Goal: Task Accomplishment & Management: Complete application form

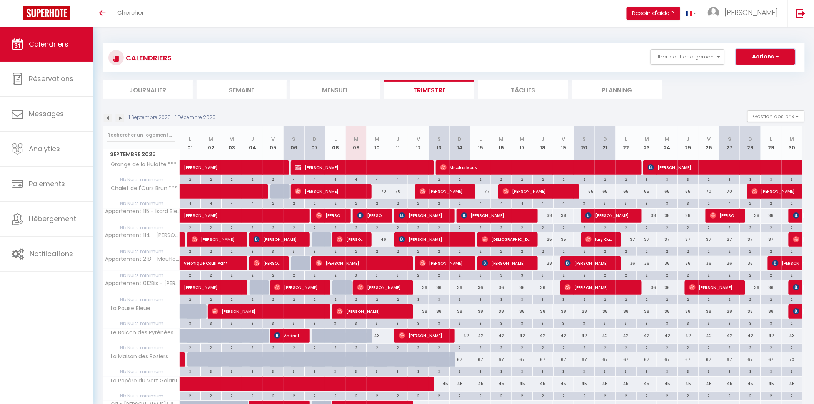
click at [435, 58] on button "Actions" at bounding box center [765, 56] width 59 height 15
click at [435, 74] on link "Nouvelle réservation" at bounding box center [757, 75] width 67 height 12
select select
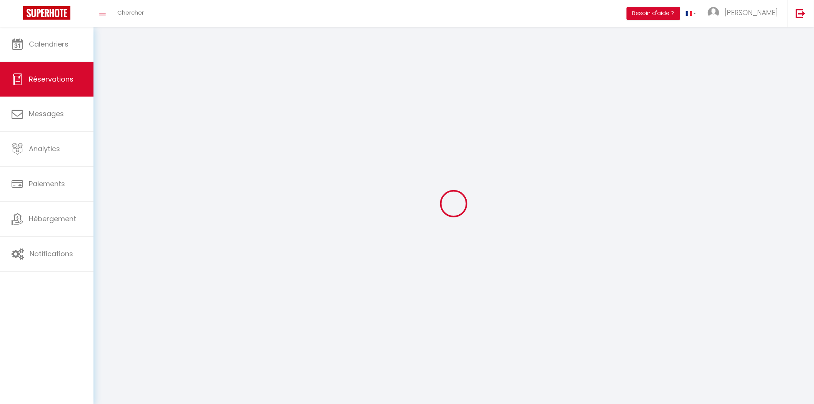
select select
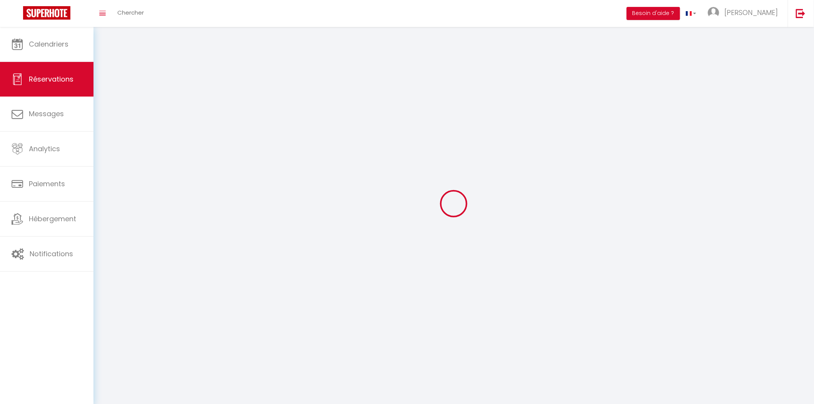
select select
checkbox input "false"
select select
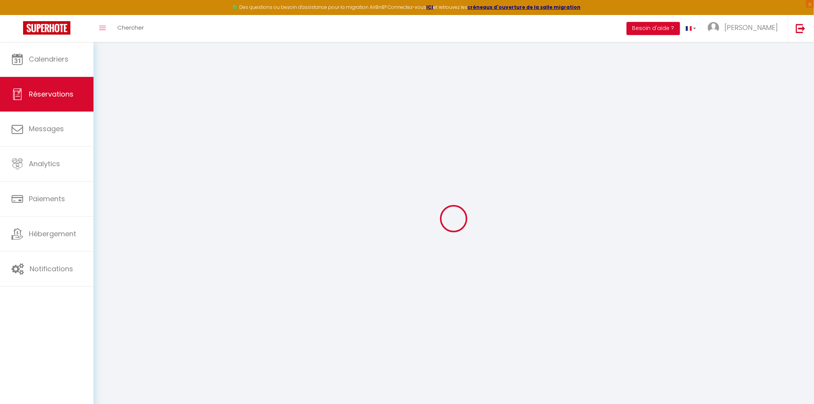
select select
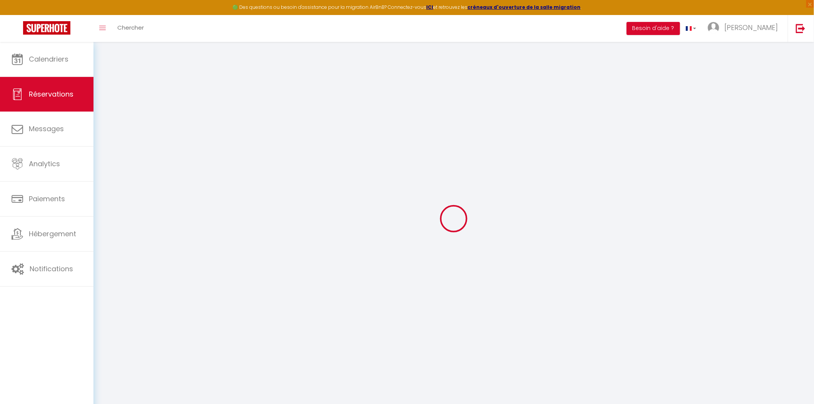
select select
checkbox input "false"
select select
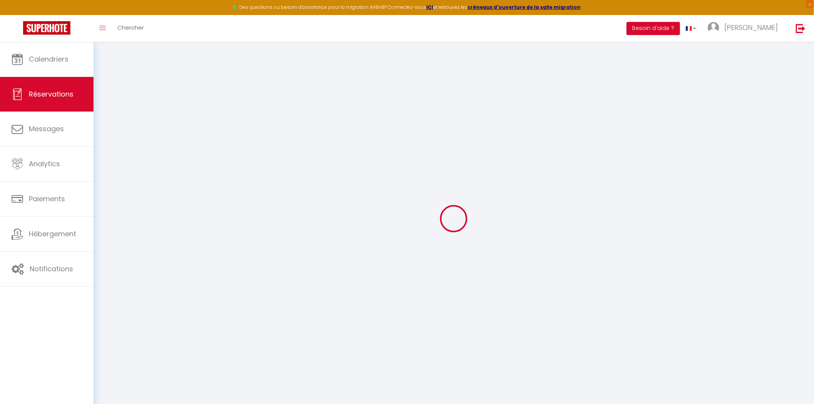
select select
checkbox input "false"
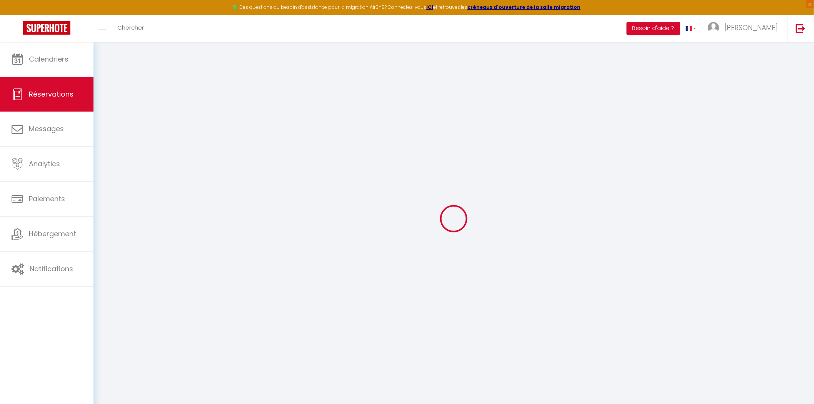
select select
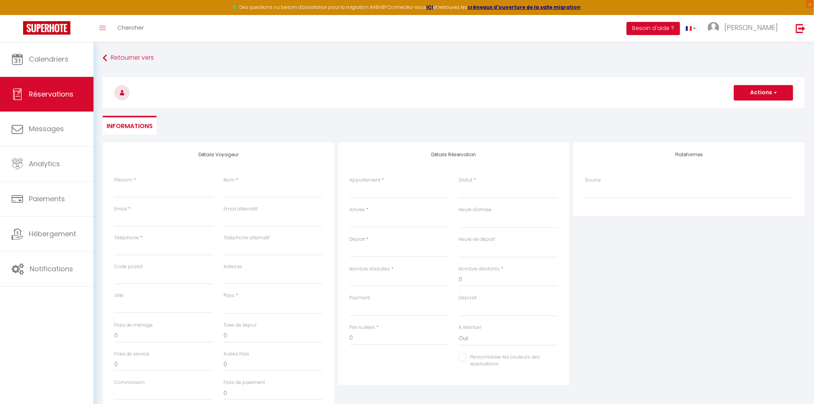
select select
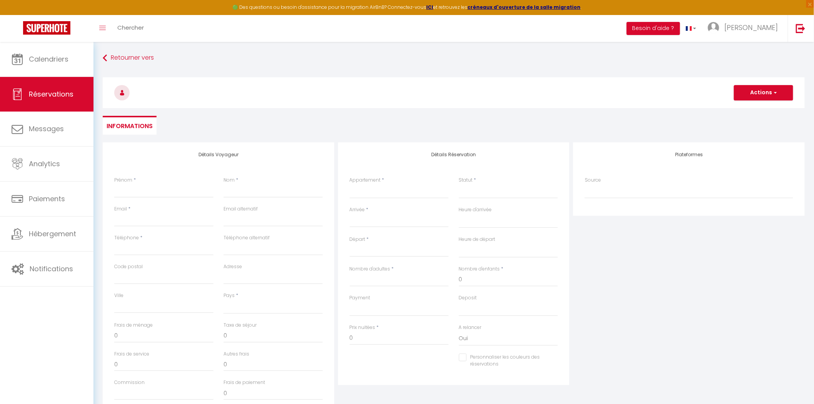
checkbox input "false"
select select
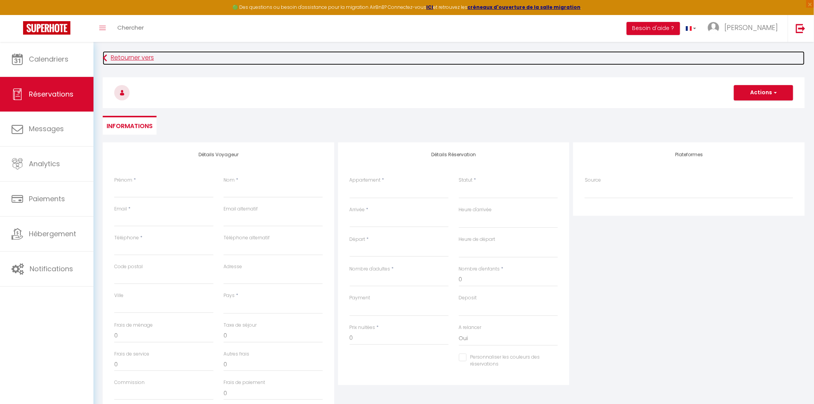
click at [122, 58] on link "Retourner vers" at bounding box center [454, 58] width 702 height 14
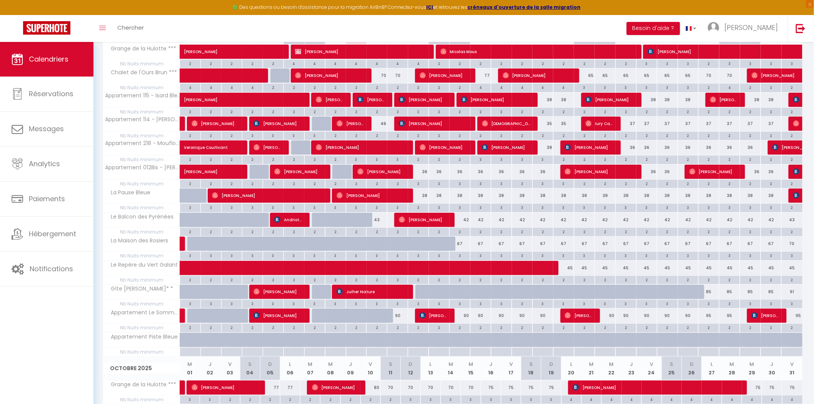
scroll to position [142, 0]
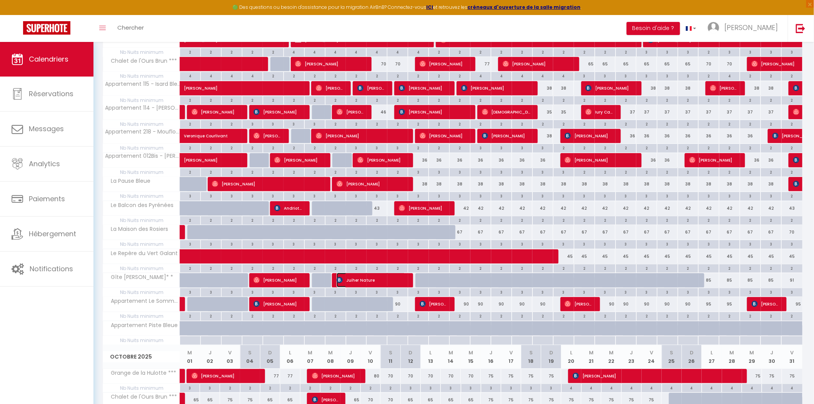
click at [356, 258] on span "Juiher Nature" at bounding box center [371, 280] width 69 height 15
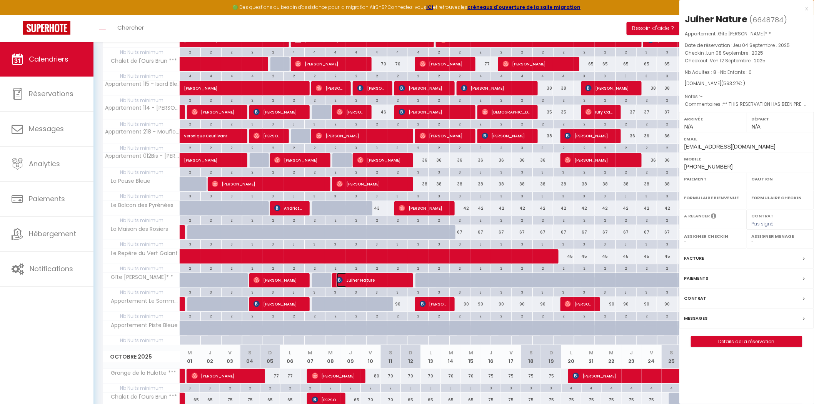
select select "OK"
select select "0"
select select "1"
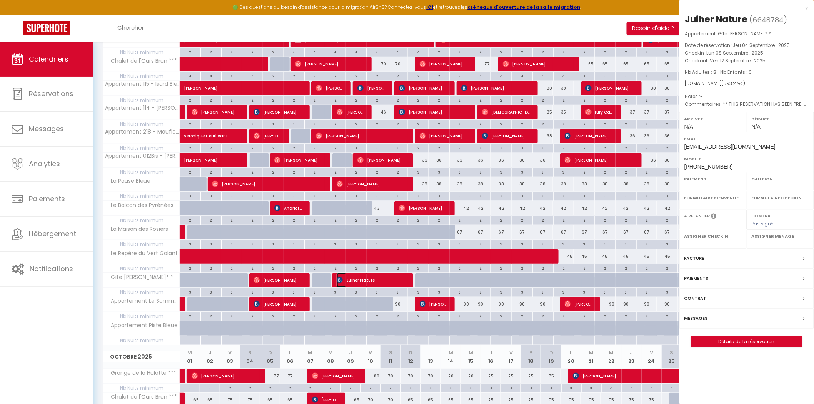
select select "40293"
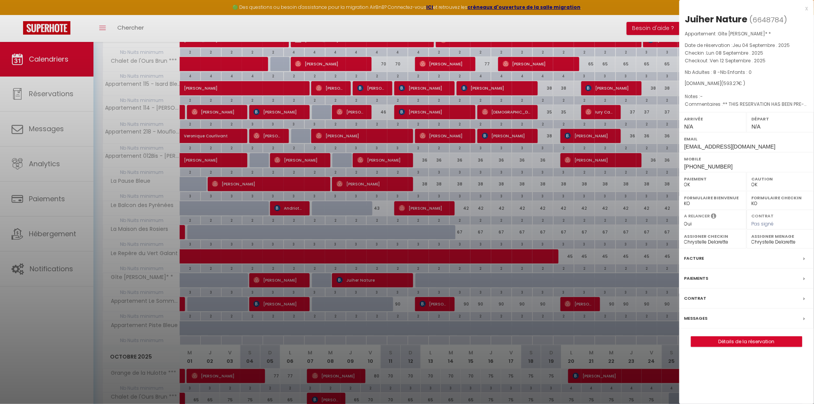
click at [435, 6] on div "x" at bounding box center [744, 8] width 129 height 9
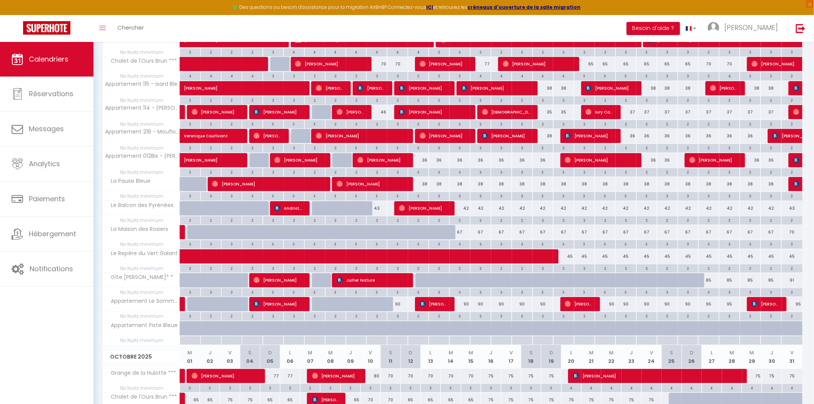
scroll to position [0, 0]
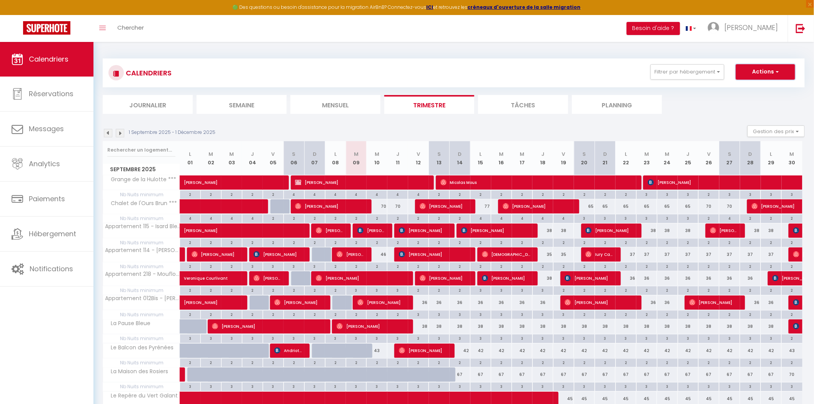
click at [435, 70] on button "Actions" at bounding box center [765, 71] width 59 height 15
click at [435, 87] on link "Nouvelle réservation" at bounding box center [757, 90] width 67 height 12
select select
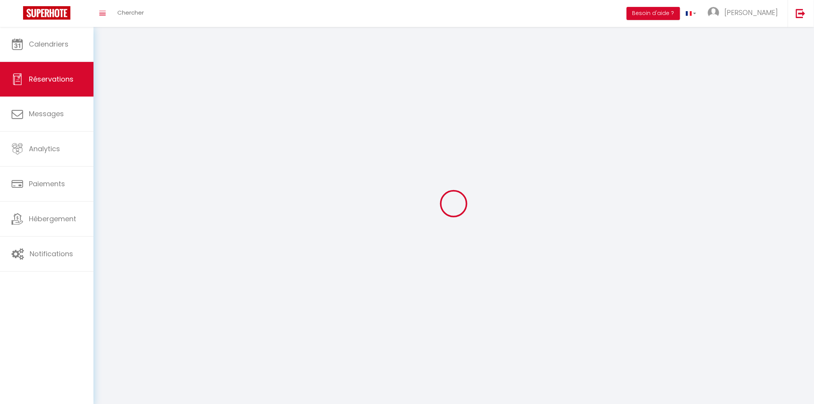
select select
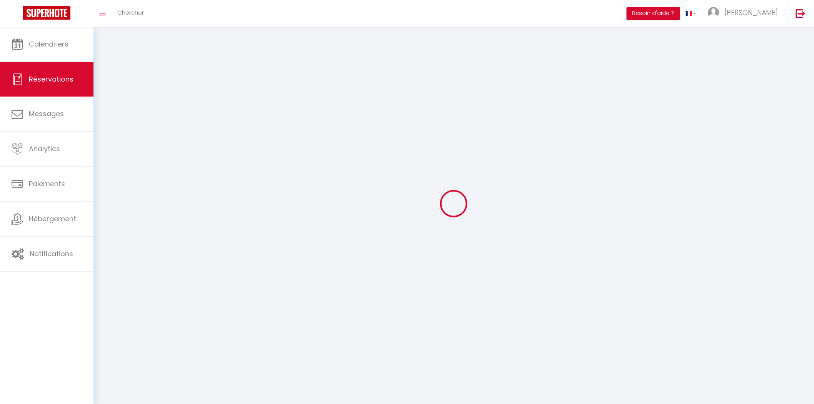
select select
checkbox input "false"
select select
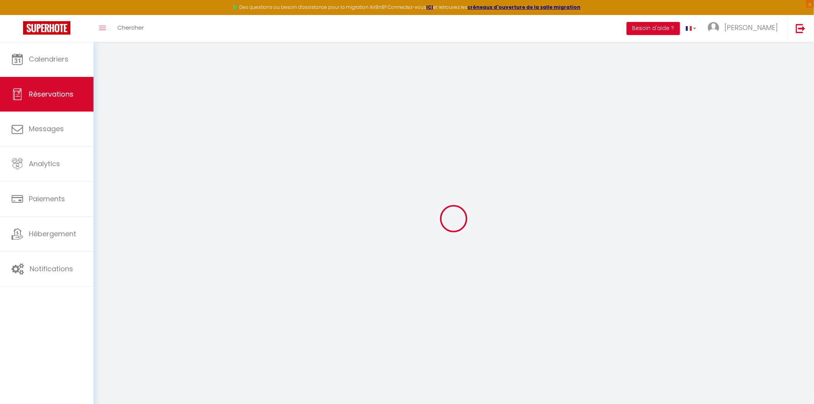
select select
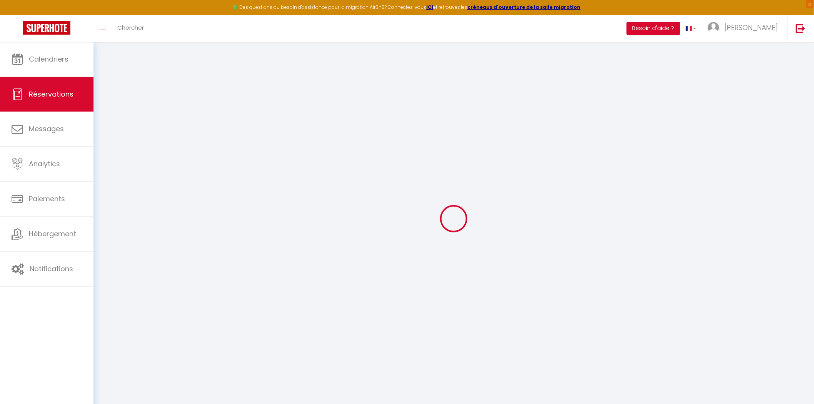
select select
checkbox input "false"
select select
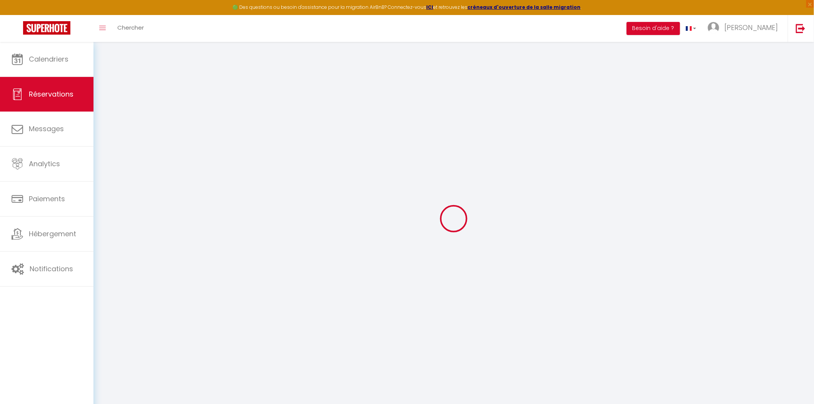
select select
checkbox input "false"
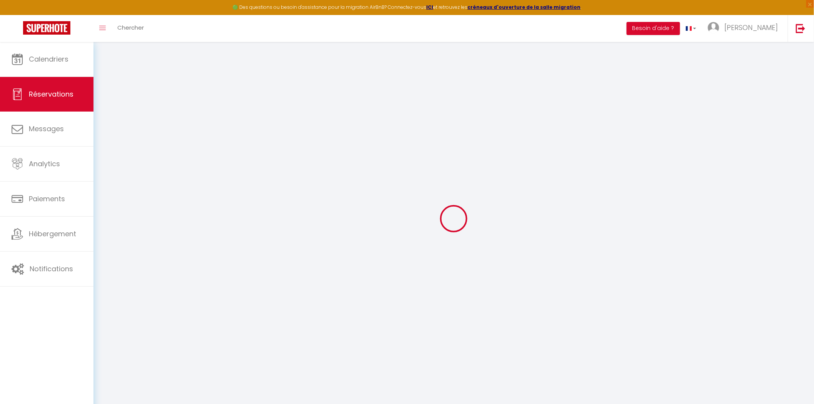
select select
checkbox input "false"
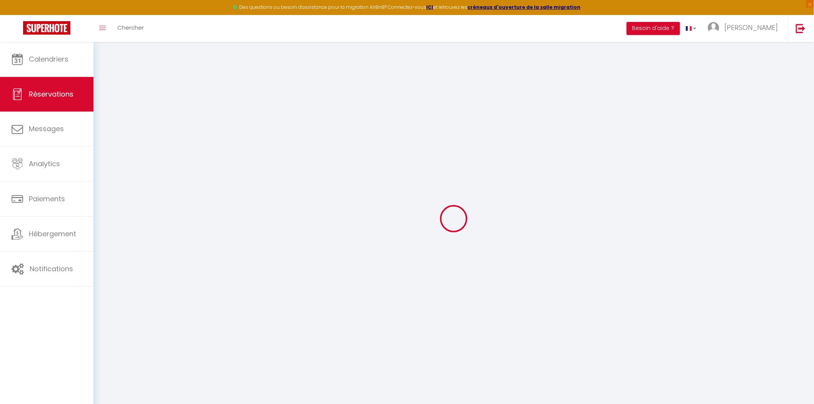
select select
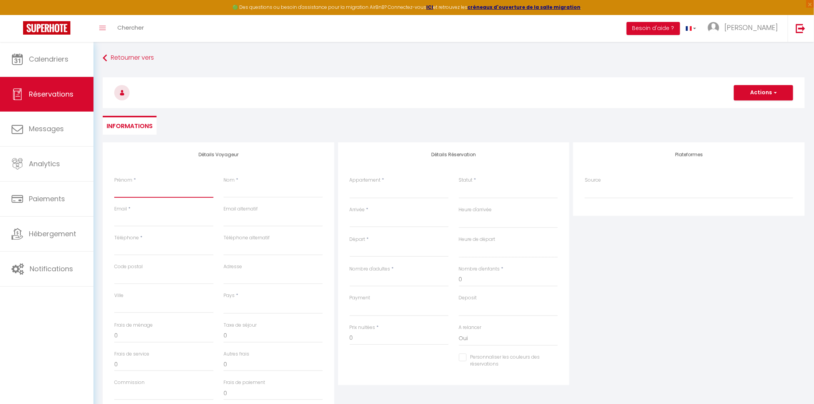
click at [133, 188] on input "Prénom" at bounding box center [163, 191] width 99 height 14
type input "J"
select select
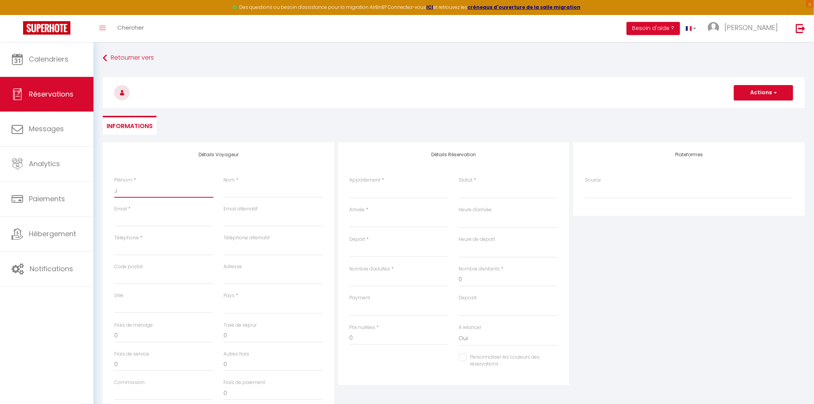
select select
checkbox input "false"
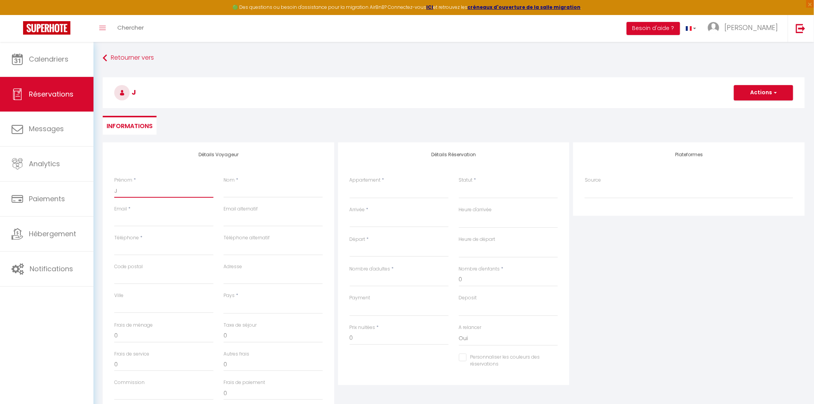
type input "JU"
select select
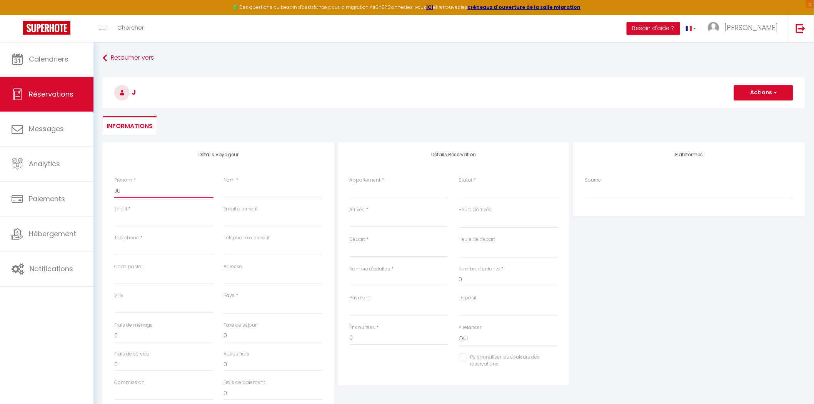
select select
checkbox input "false"
type input "JUI"
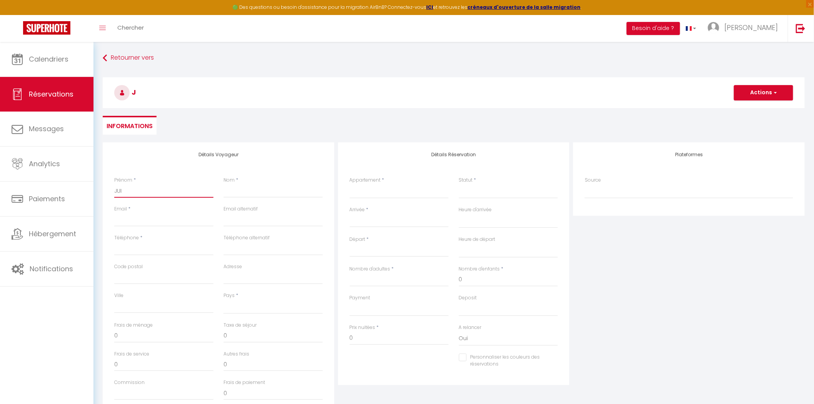
select select
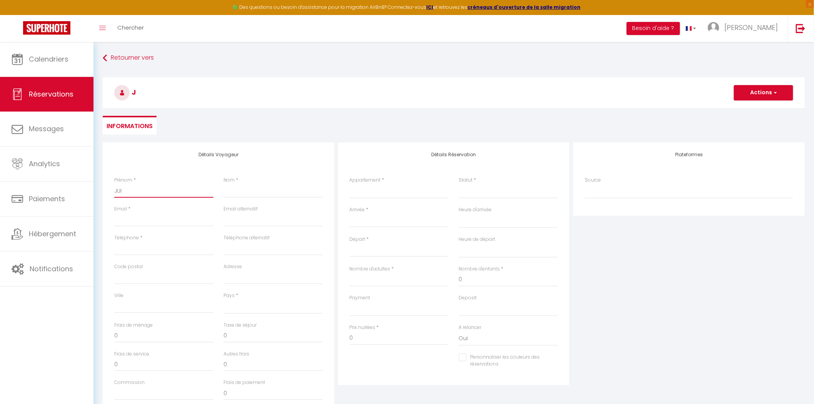
select select
checkbox input "false"
type input "JUIH"
select select
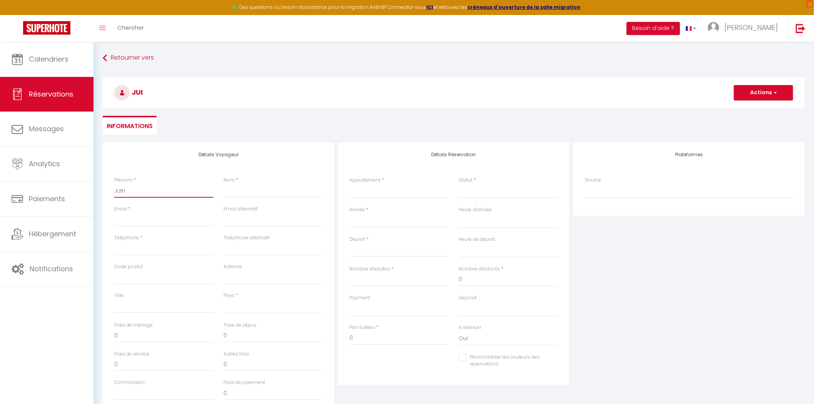
select select
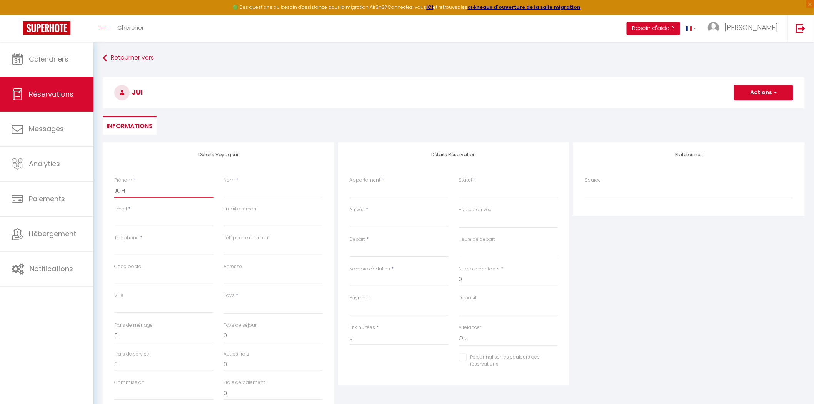
select select
checkbox input "false"
type input "JUIHE"
select select
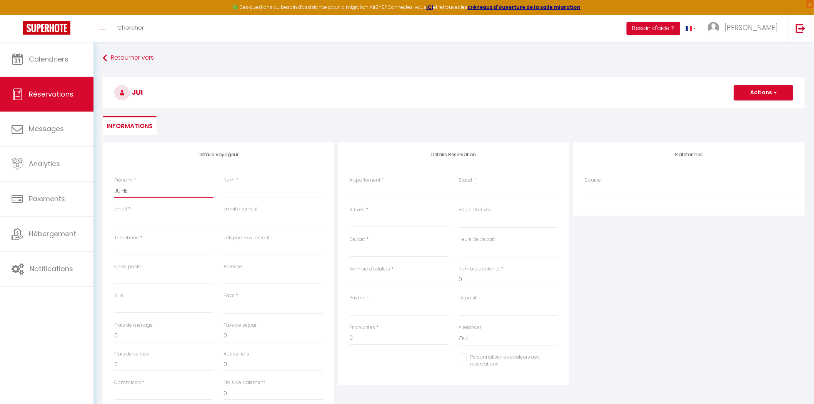
select select
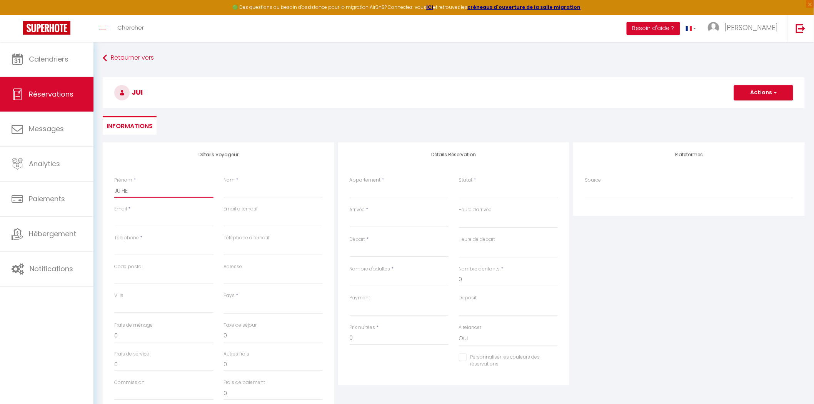
checkbox input "false"
type input "JUIHER"
select select
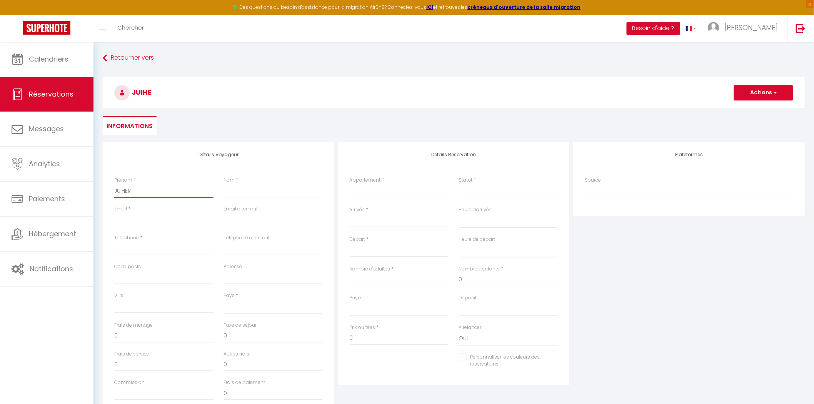
select select
checkbox input "false"
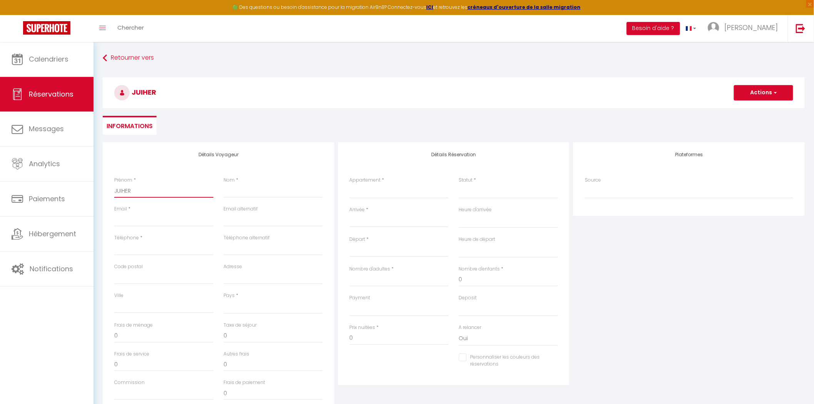
type input "JUIHER"
click at [252, 193] on input "Nom" at bounding box center [273, 191] width 99 height 14
type input "N"
select select
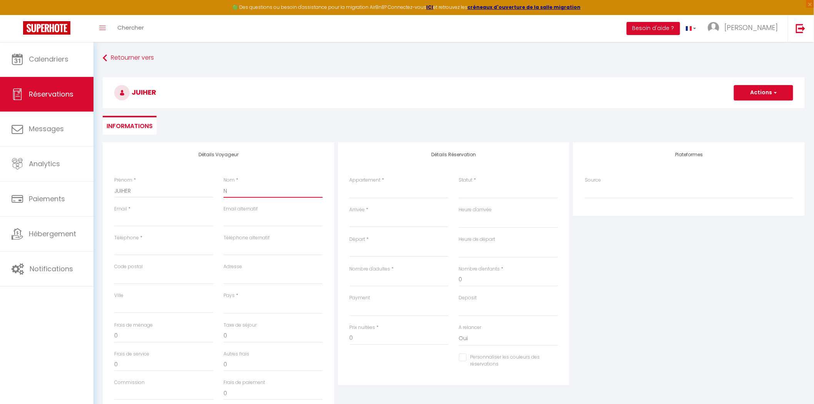
select select
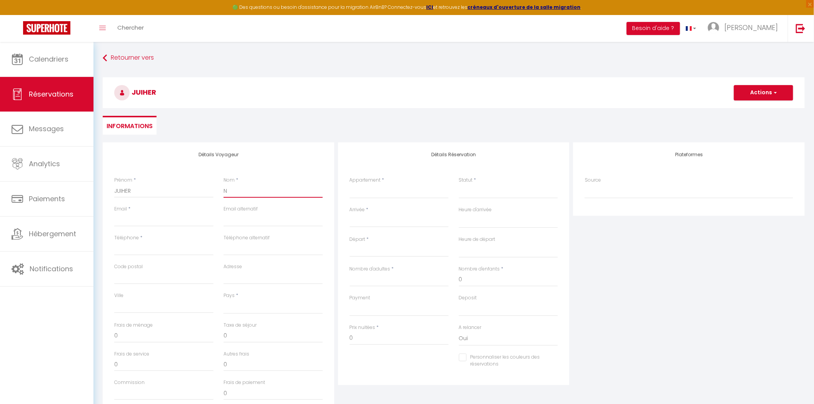
checkbox input "false"
type input "NA"
select select
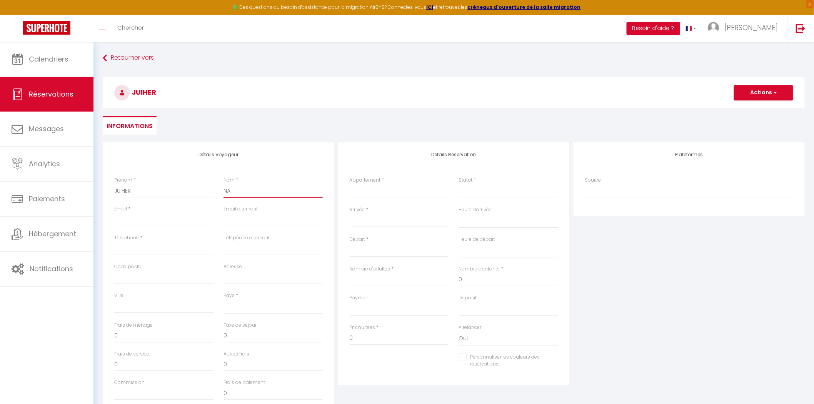
select select
checkbox input "false"
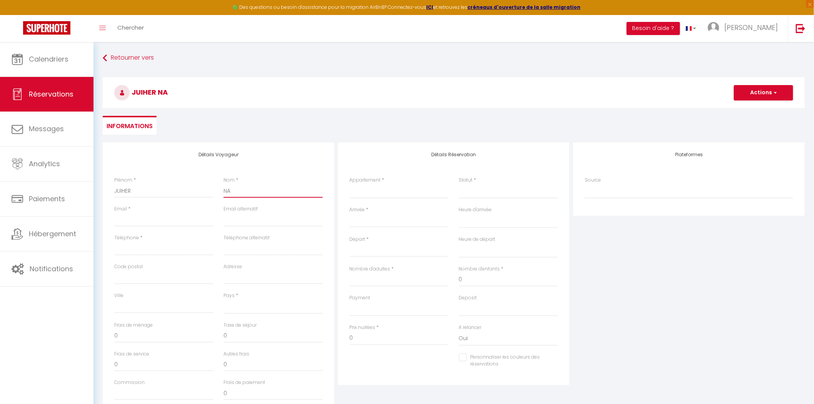
type input "NAT"
select select
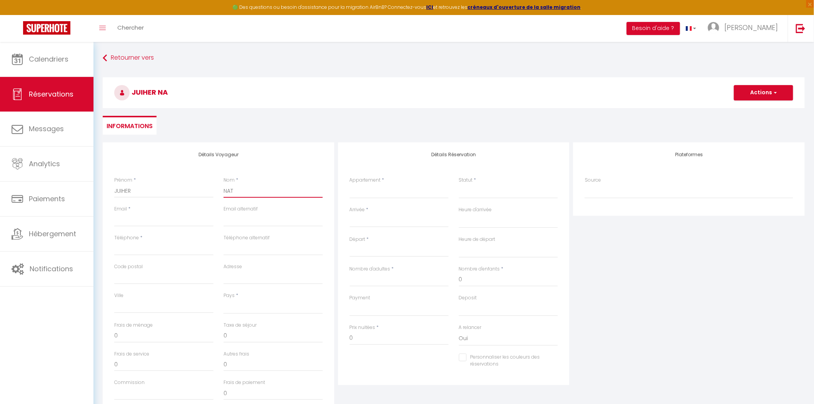
select select
checkbox input "false"
type input "NATU"
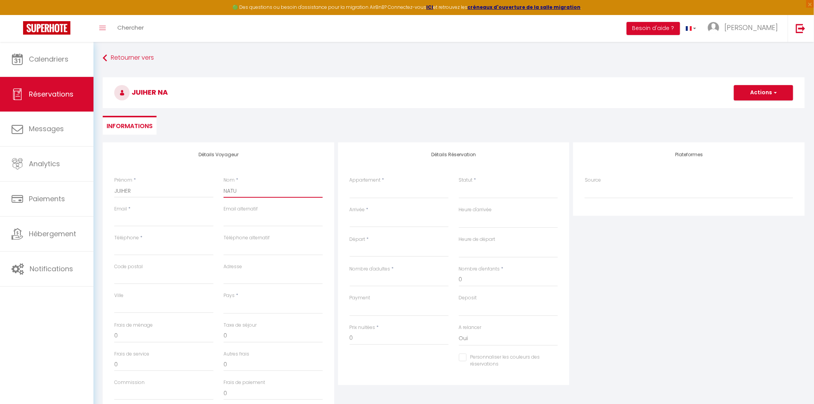
select select
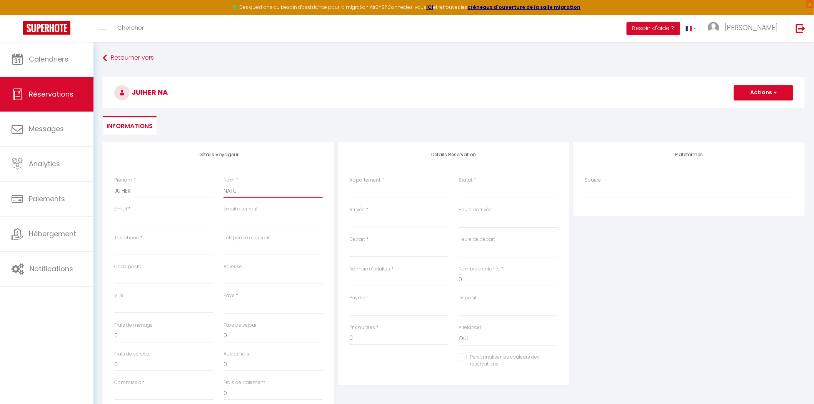
select select
checkbox input "false"
type input "NATUR"
select select
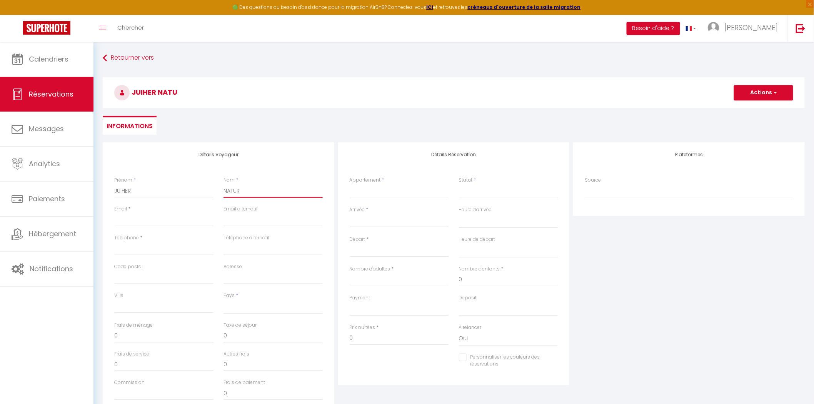
select select
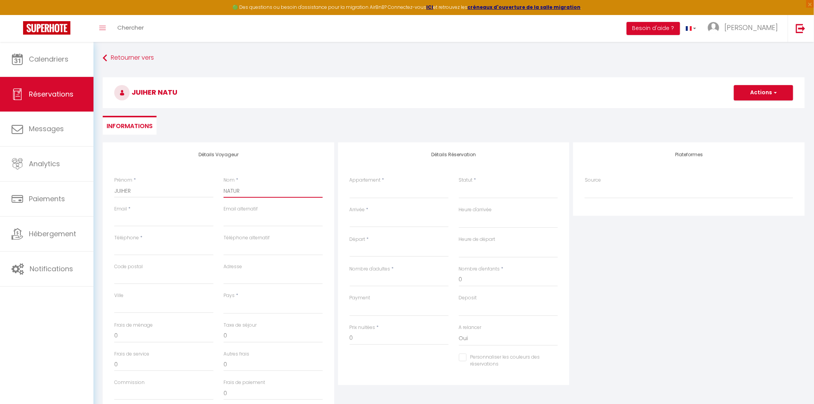
select select
checkbox input "false"
type input "NATURE"
select select
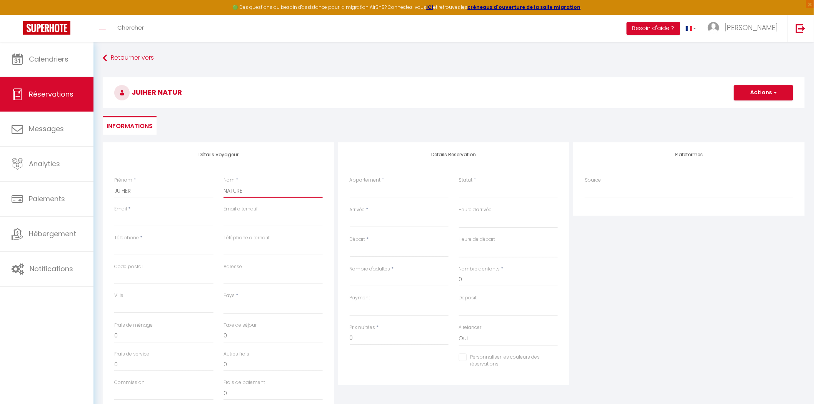
select select
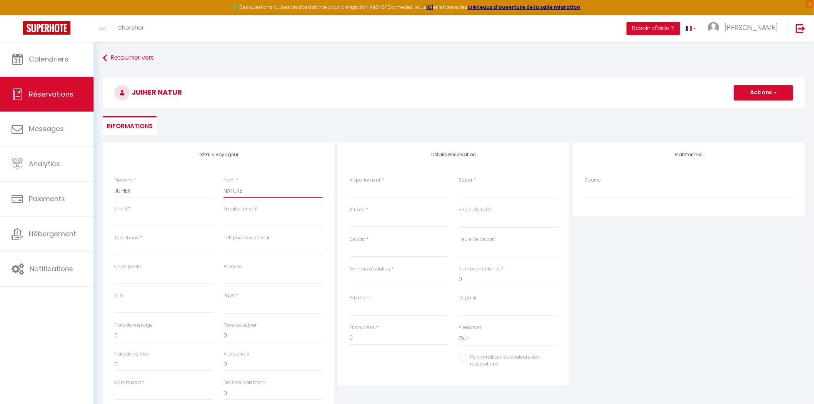
checkbox input "false"
type input "NATURE"
drag, startPoint x: 153, startPoint y: 191, endPoint x: 95, endPoint y: 188, distance: 57.8
click at [95, 188] on div "Retourner vers JUIHER NATURE Actions Enregistrer Actions Enregistrer Aperçu et …" at bounding box center [454, 256] width 721 height 429
type input "S"
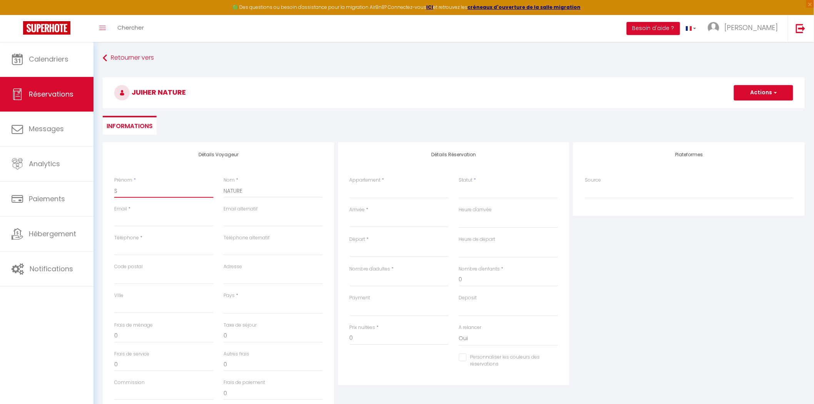
select select
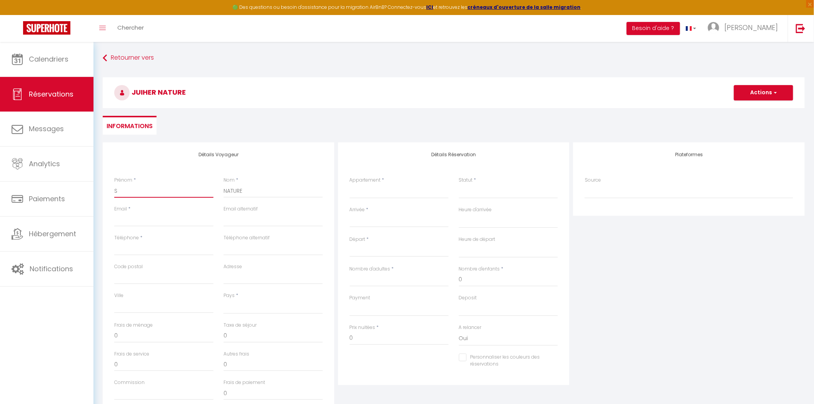
select select
checkbox input "false"
type input "SA"
select select
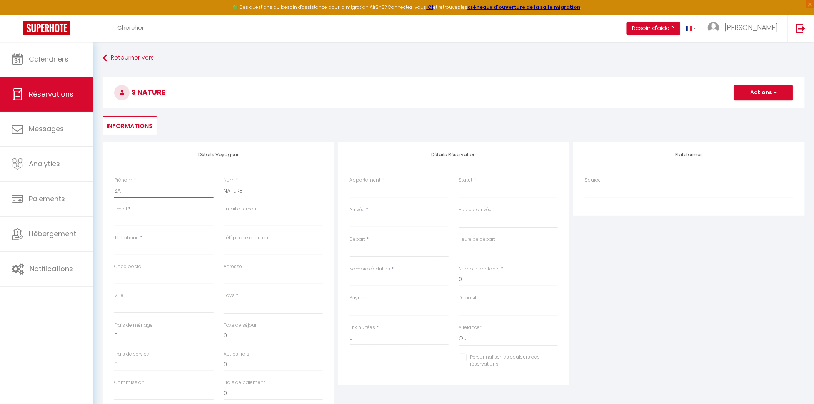
select select
drag, startPoint x: 224, startPoint y: 191, endPoint x: 256, endPoint y: 191, distance: 31.9
click at [225, 191] on input "NATURE" at bounding box center [273, 191] width 99 height 14
click at [170, 220] on input "Email client" at bounding box center [163, 220] width 99 height 14
click at [147, 244] on input "Téléphone" at bounding box center [163, 249] width 99 height 14
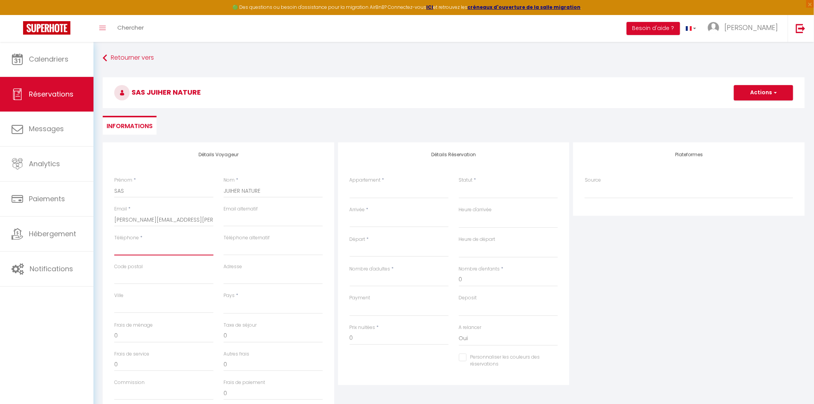
paste input "[PHONE_NUMBER]"
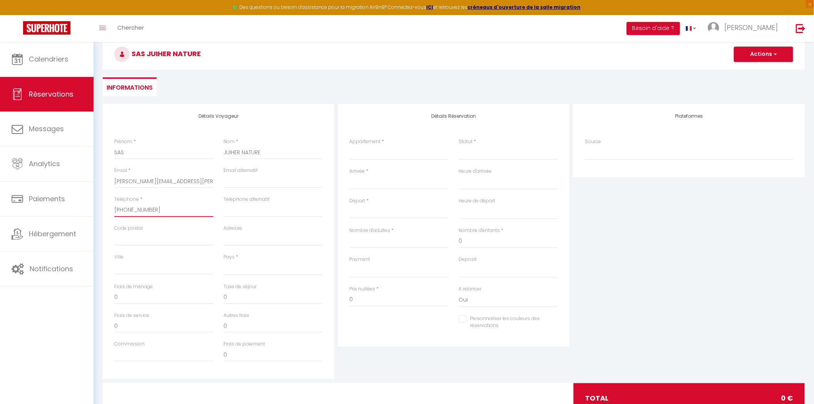
scroll to position [67, 0]
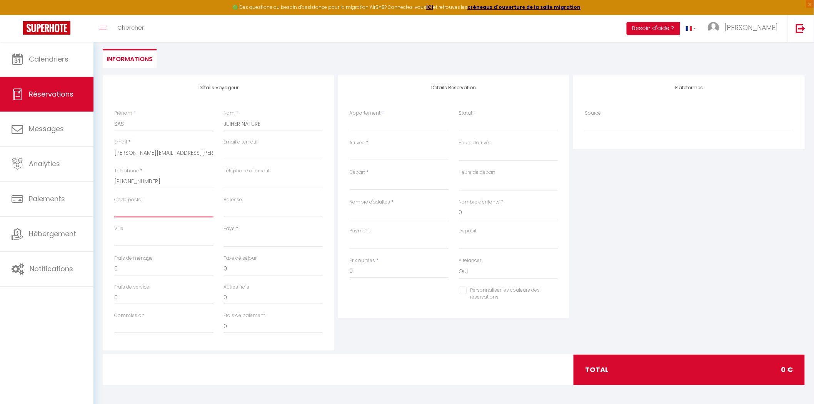
click at [155, 209] on input "Code postal" at bounding box center [163, 211] width 99 height 14
click at [241, 209] on input "Adresse" at bounding box center [273, 211] width 99 height 14
click at [134, 241] on input "Ville" at bounding box center [163, 239] width 99 height 14
click at [252, 242] on select "[GEOGRAPHIC_DATA] [GEOGRAPHIC_DATA] [GEOGRAPHIC_DATA] [GEOGRAPHIC_DATA] [GEOGRA…" at bounding box center [273, 239] width 99 height 15
click at [224, 232] on select "[GEOGRAPHIC_DATA] [GEOGRAPHIC_DATA] [GEOGRAPHIC_DATA] [GEOGRAPHIC_DATA] [GEOGRA…" at bounding box center [273, 239] width 99 height 15
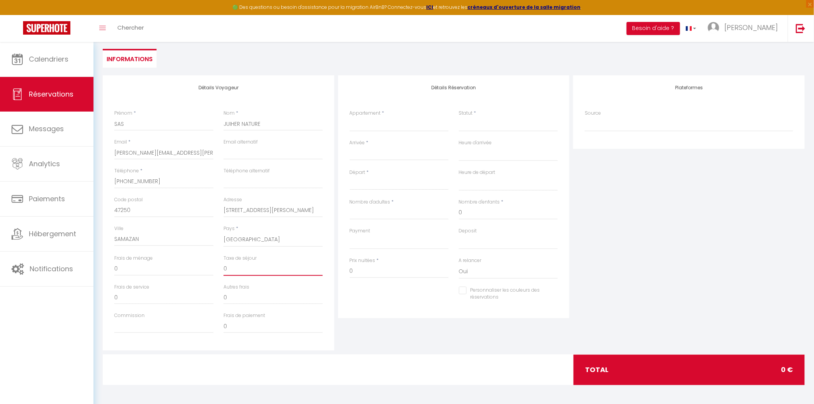
drag, startPoint x: 239, startPoint y: 268, endPoint x: 212, endPoint y: 268, distance: 26.6
click at [212, 258] on div "Frais de ménage 0 Taxe de séjour 0" at bounding box center [218, 269] width 219 height 29
click at [435, 239] on div "Plateformes Source Direct [DOMAIN_NAME] [DOMAIN_NAME] Chalet montagne Expedia G…" at bounding box center [689, 212] width 236 height 275
click at [386, 125] on select "[GEOGRAPHIC_DATA] *** Chalet de l'Ours Brun *** Appartement 115 - Isard Bleu***…" at bounding box center [399, 124] width 99 height 15
click at [350, 117] on select "[GEOGRAPHIC_DATA] *** Chalet de l'Ours Brun *** Appartement 115 - Isard Bleu***…" at bounding box center [399, 124] width 99 height 15
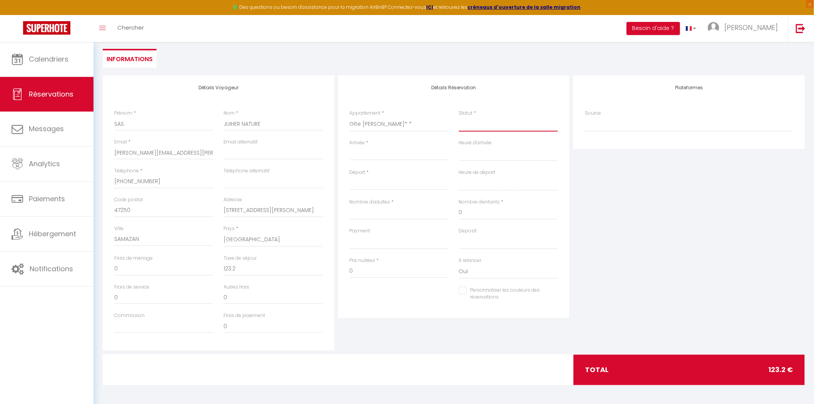
click at [435, 127] on select "Confirmé Non Confirmé [PERSON_NAME] par le voyageur No Show Request" at bounding box center [508, 124] width 99 height 15
click at [435, 124] on select "Confirmé Non Confirmé [PERSON_NAME] par le voyageur No Show Request" at bounding box center [508, 124] width 99 height 15
click at [435, 127] on select "Confirmé Non Confirmé [PERSON_NAME] par le voyageur No Show Request" at bounding box center [508, 124] width 99 height 15
click at [435, 117] on select "Confirmé Non Confirmé [PERSON_NAME] par le voyageur No Show Request" at bounding box center [508, 124] width 99 height 15
click at [392, 155] on input "Arrivée" at bounding box center [399, 154] width 99 height 10
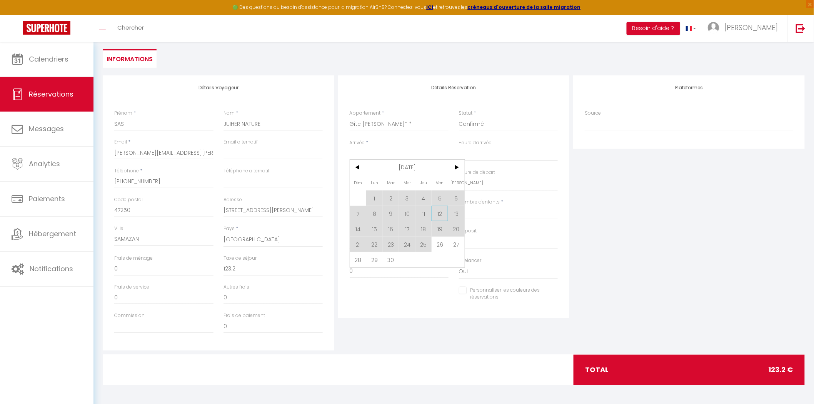
click at [435, 213] on span "12" at bounding box center [440, 213] width 17 height 15
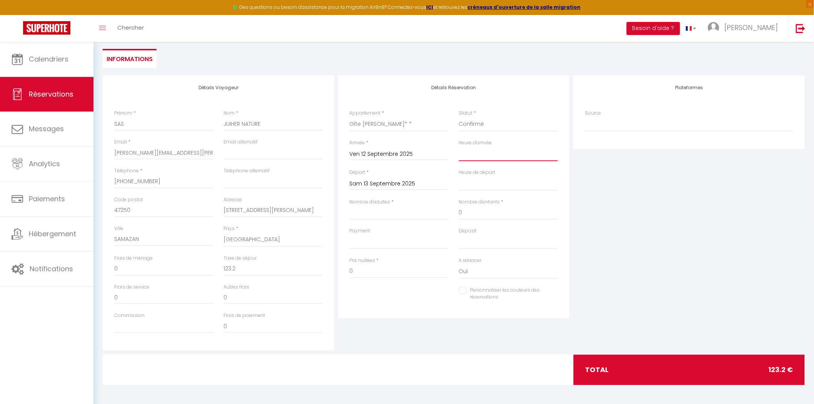
click at [435, 155] on select "00:00 00:30 01:00 01:30 02:00 02:30 03:00 03:30 04:00 04:30 05:00 05:30 06:00 0…" at bounding box center [508, 154] width 99 height 15
click at [388, 180] on input "Sam 13 Septembre 2025" at bounding box center [399, 184] width 99 height 10
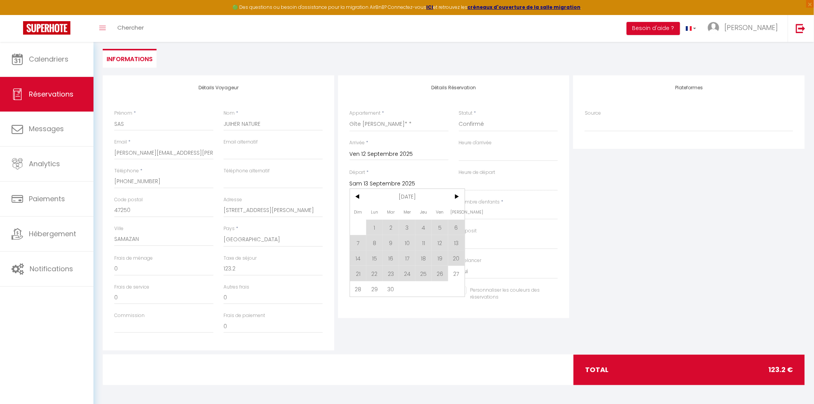
click at [435, 258] on span "26" at bounding box center [440, 273] width 17 height 15
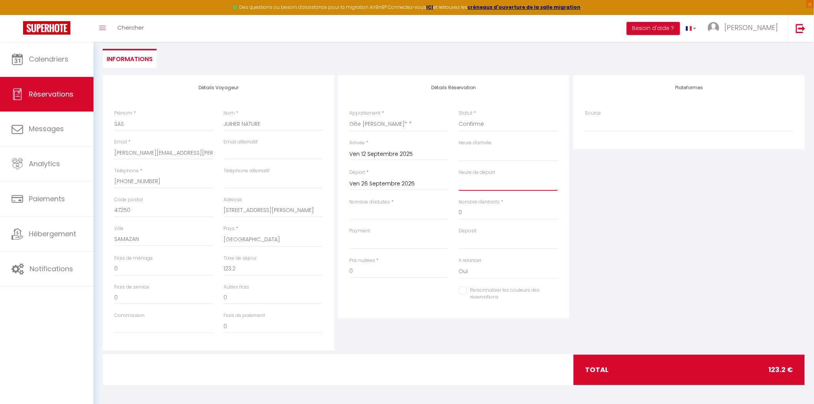
click at [435, 183] on select "00:00 00:30 01:00 01:30 02:00 02:30 03:00 03:30 04:00 04:30 05:00 05:30 06:00 0…" at bounding box center [508, 183] width 99 height 15
click at [435, 176] on select "00:00 00:30 01:00 01:30 02:00 02:30 03:00 03:30 04:00 04:30 05:00 05:30 06:00 0…" at bounding box center [508, 183] width 99 height 15
click at [390, 213] on input "Nombre d'adultes" at bounding box center [399, 213] width 99 height 14
click at [435, 247] on div "Plateformes Source Direct [DOMAIN_NAME] [DOMAIN_NAME] Chalet montagne Expedia G…" at bounding box center [689, 212] width 236 height 275
click at [412, 247] on select "OK KO" at bounding box center [399, 242] width 99 height 15
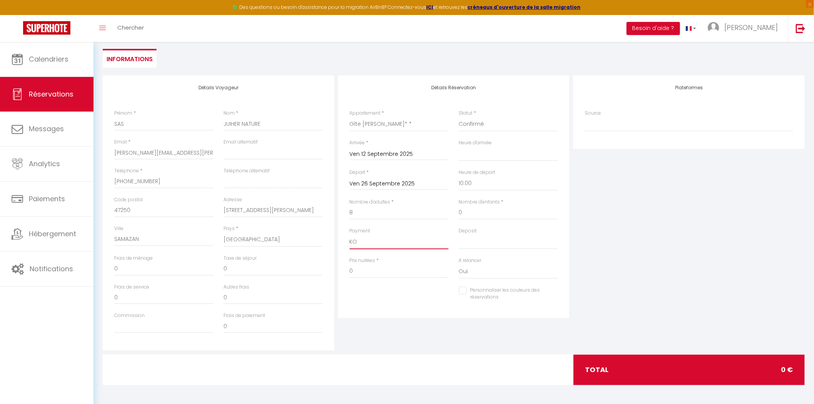
click at [350, 235] on select "OK KO" at bounding box center [399, 242] width 99 height 15
click at [435, 242] on select "OK KO" at bounding box center [508, 242] width 99 height 15
click at [435, 235] on select "OK KO" at bounding box center [508, 242] width 99 height 15
click at [355, 258] on input "0" at bounding box center [399, 271] width 99 height 14
drag, startPoint x: 368, startPoint y: 268, endPoint x: 336, endPoint y: 268, distance: 32.7
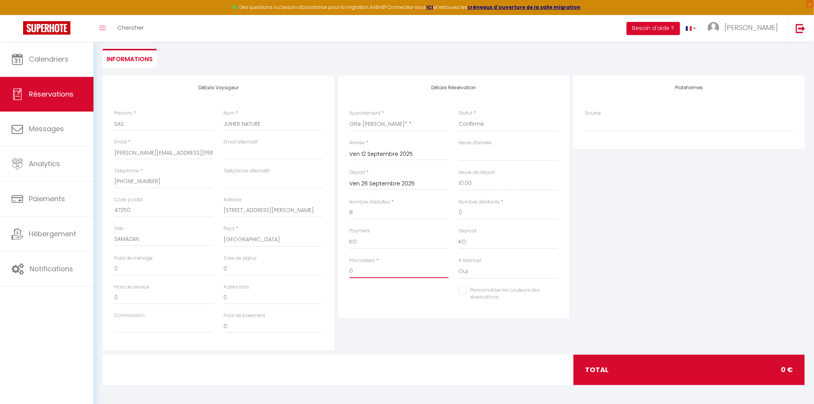
click at [336, 258] on div "Détails Voyageur Prénom * SAS Nom * JUIHER NATURE Email * [PERSON_NAME][EMAIL_A…" at bounding box center [454, 212] width 706 height 275
click at [242, 258] on input "0" at bounding box center [273, 269] width 99 height 14
drag, startPoint x: 244, startPoint y: 267, endPoint x: 204, endPoint y: 263, distance: 40.2
click at [204, 258] on div "Frais de ménage 0 Taxe de séjour 0" at bounding box center [218, 269] width 219 height 29
click at [398, 258] on div "Détails Réservation Appartement * [GEOGRAPHIC_DATA] *** Chalet de l'Ours Brun *…" at bounding box center [454, 212] width 236 height 275
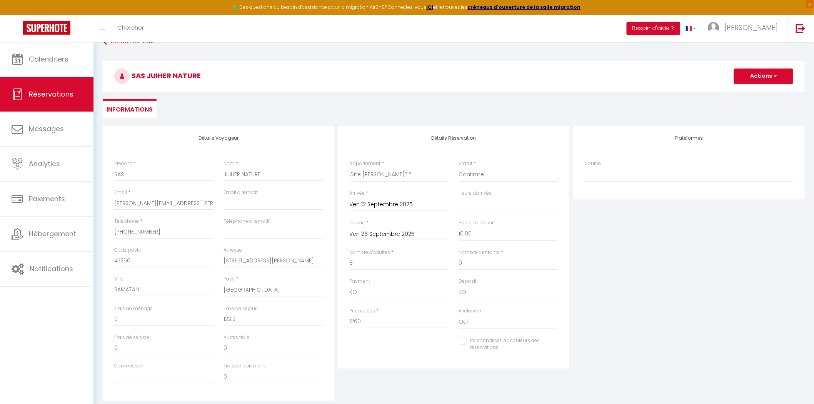
scroll to position [0, 0]
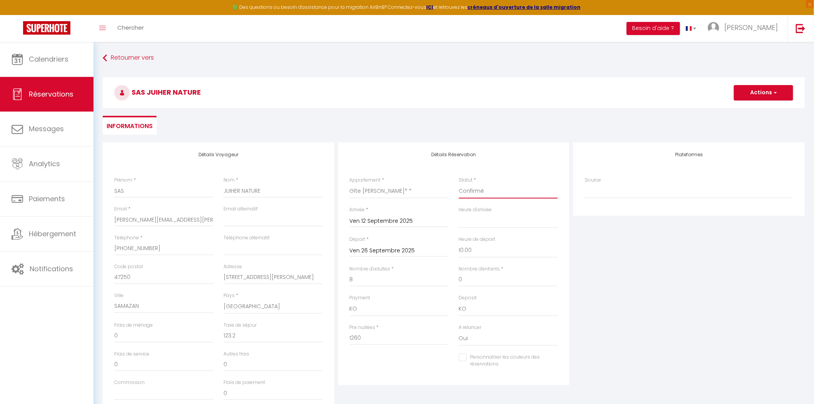
click at [435, 190] on select "Confirmé Non Confirmé [PERSON_NAME] par le voyageur No Show Request" at bounding box center [508, 191] width 99 height 15
click at [435, 184] on select "Confirmé Non Confirmé [PERSON_NAME] par le voyageur No Show Request" at bounding box center [508, 191] width 99 height 15
click at [435, 258] on div "Plateformes Source Direct [DOMAIN_NAME] [DOMAIN_NAME] Chalet montagne Expedia G…" at bounding box center [689, 279] width 236 height 275
click at [435, 96] on button "Actions" at bounding box center [763, 92] width 59 height 15
click at [435, 111] on link "Enregistrer" at bounding box center [756, 110] width 61 height 10
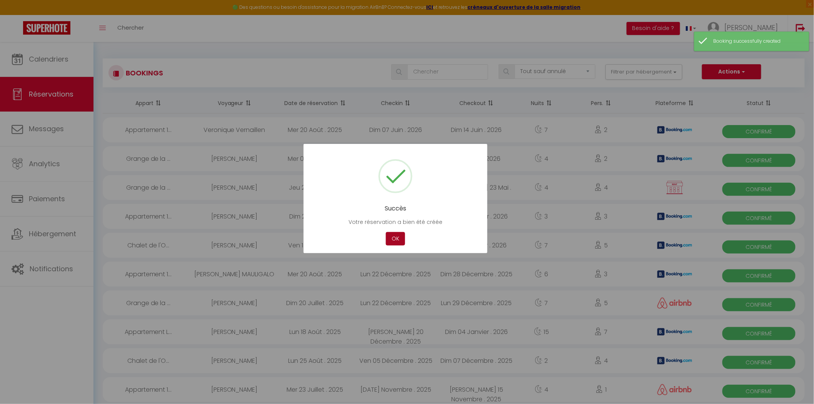
click at [389, 235] on button "OK" at bounding box center [395, 238] width 19 height 13
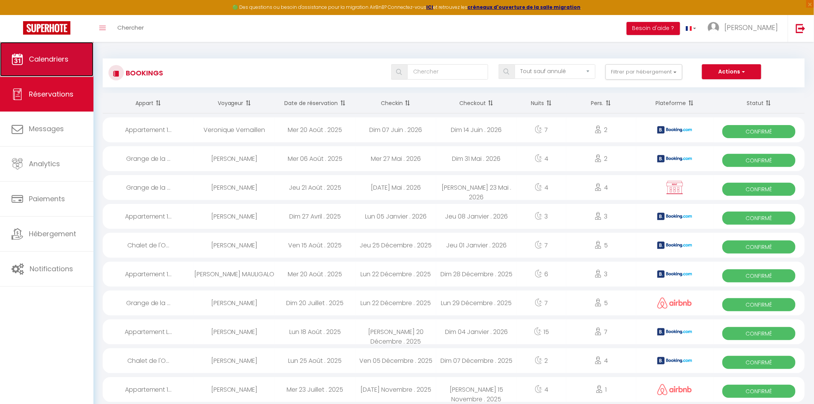
click at [60, 67] on link "Calendriers" at bounding box center [47, 59] width 94 height 35
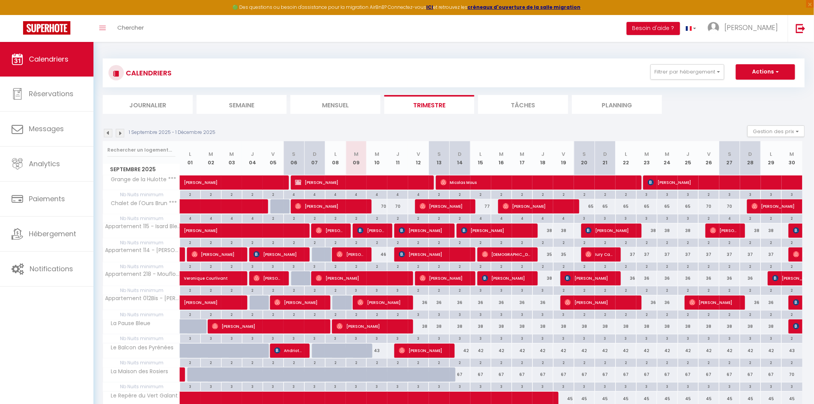
scroll to position [214, 0]
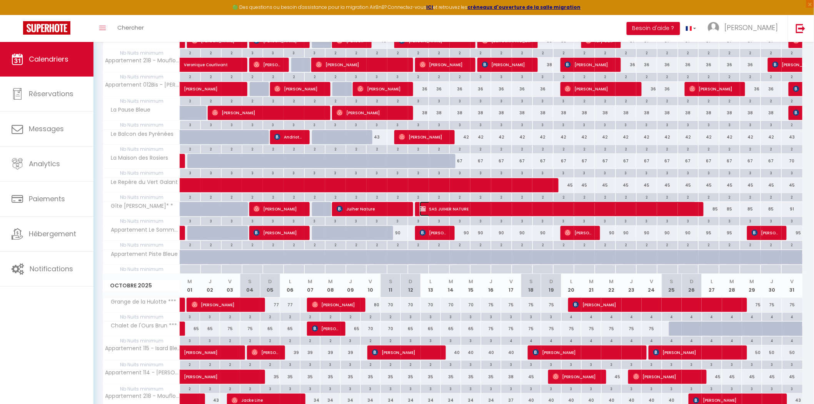
click at [435, 208] on span "SAS JUIHER NATURE" at bounding box center [558, 209] width 277 height 15
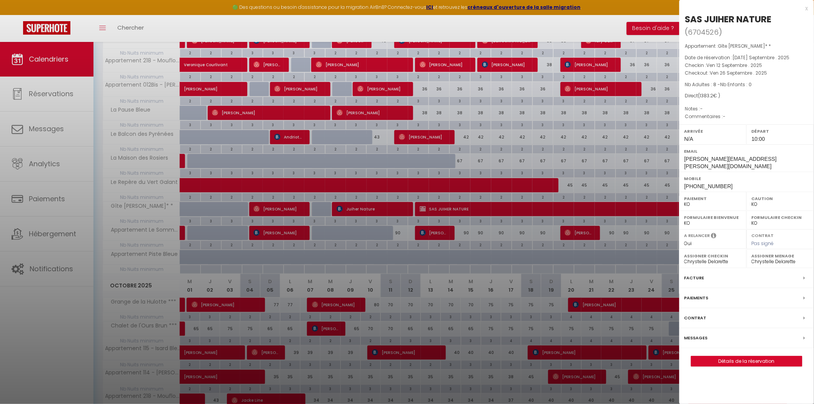
click at [435, 258] on label "Messages" at bounding box center [696, 338] width 23 height 8
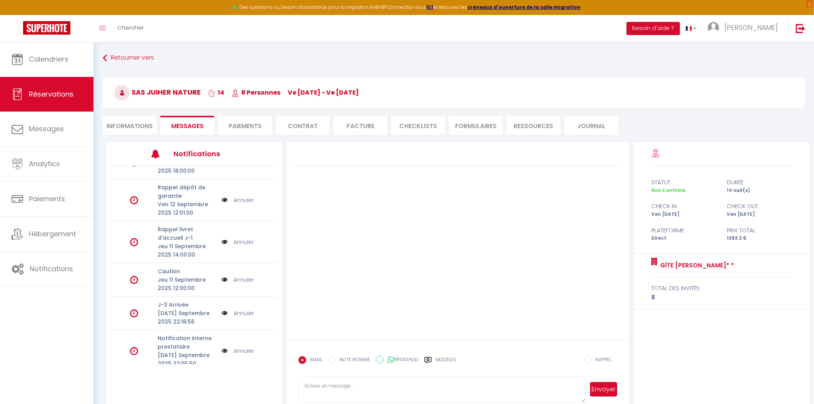
scroll to position [79, 0]
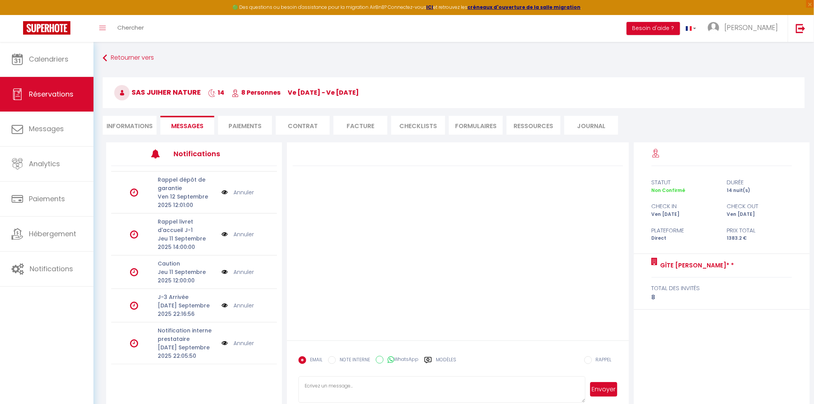
click at [236, 258] on link "Annuler" at bounding box center [244, 305] width 20 height 8
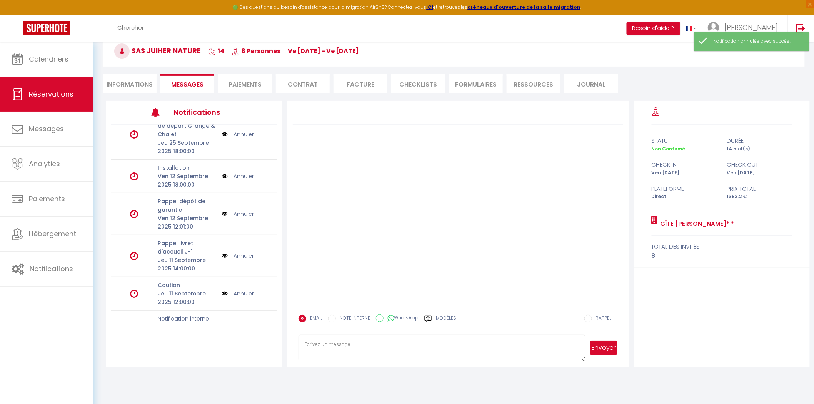
scroll to position [0, 0]
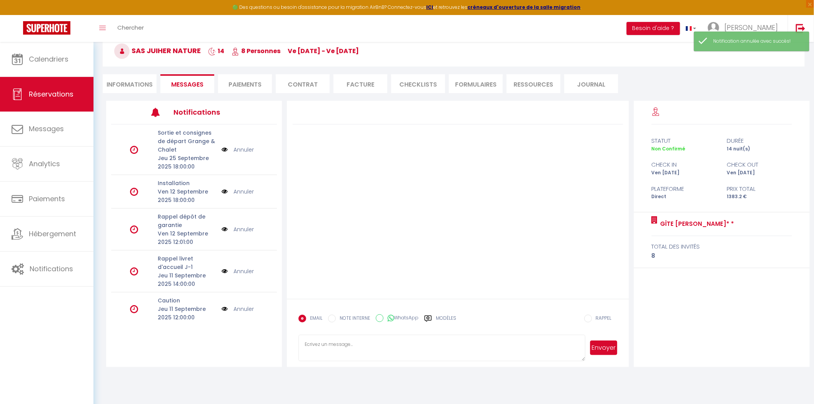
click at [237, 258] on link "Annuler" at bounding box center [244, 271] width 20 height 8
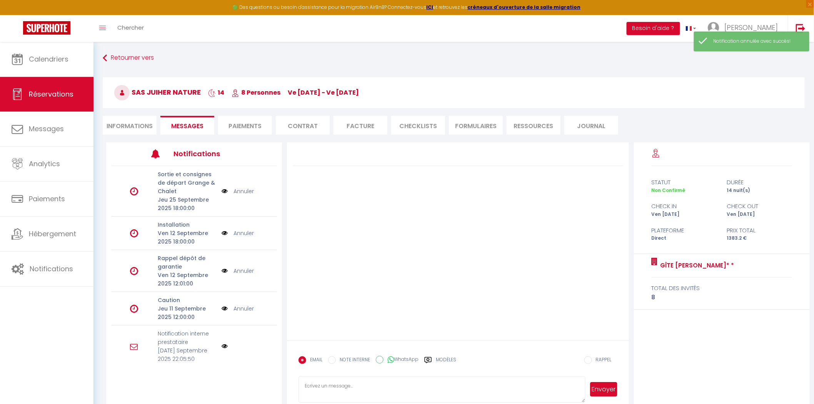
click at [240, 234] on link "Annuler" at bounding box center [244, 233] width 20 height 8
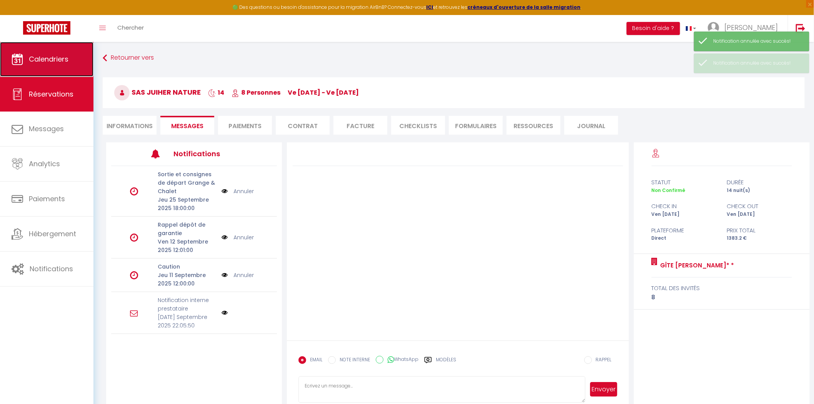
click at [58, 61] on span "Calendriers" at bounding box center [49, 59] width 40 height 10
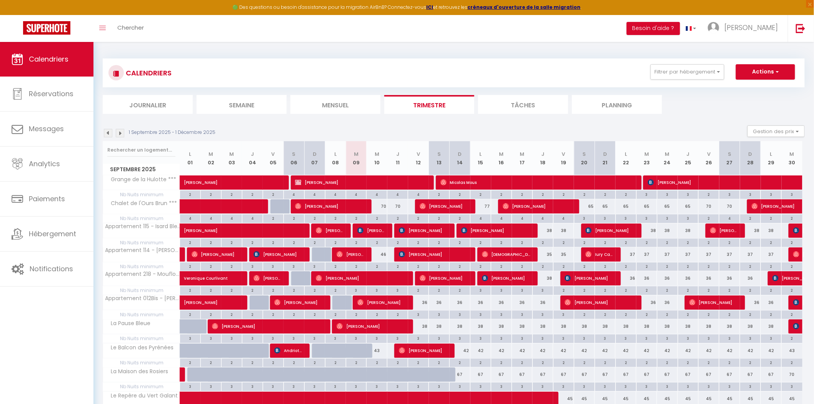
scroll to position [71, 0]
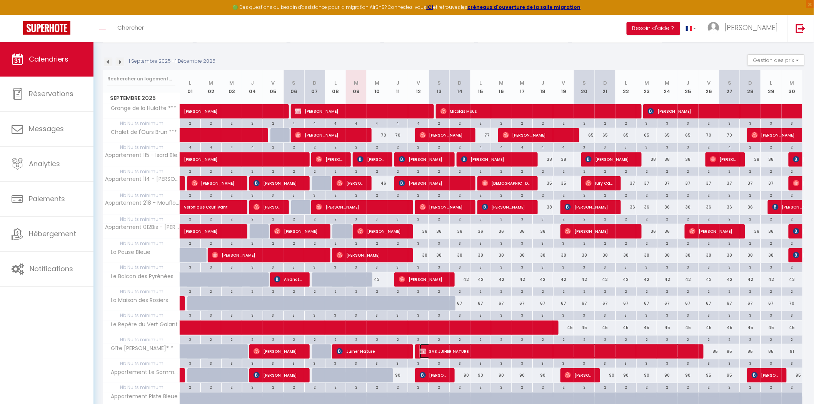
click at [435, 258] on span "SAS JUIHER NATURE" at bounding box center [558, 351] width 277 height 15
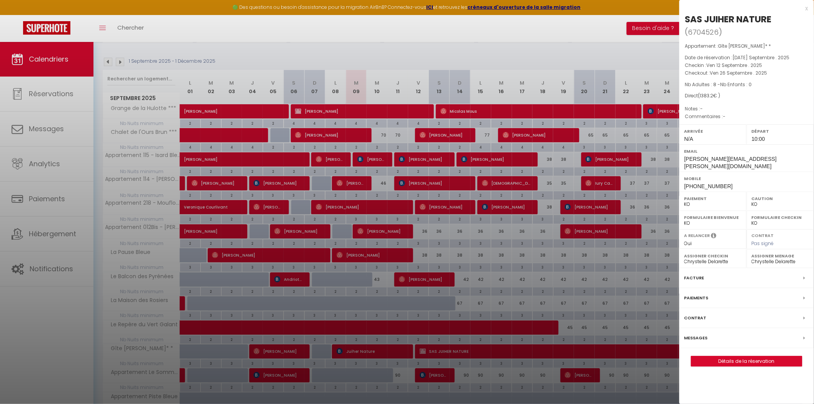
click at [435, 258] on label "Paiements" at bounding box center [697, 298] width 24 height 8
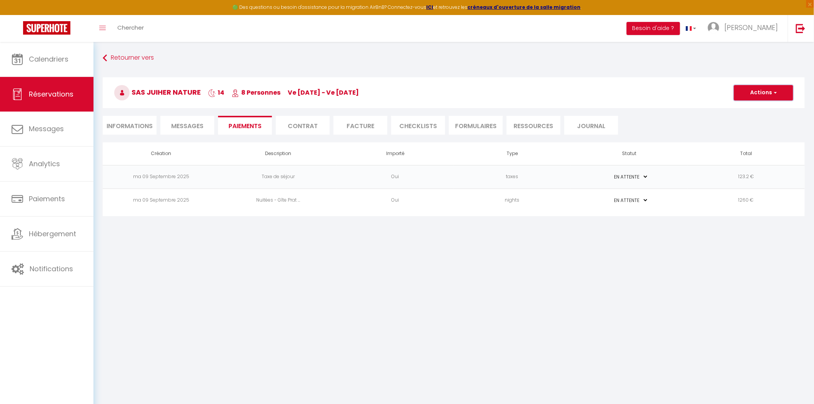
click at [435, 94] on button "Actions" at bounding box center [763, 92] width 59 height 15
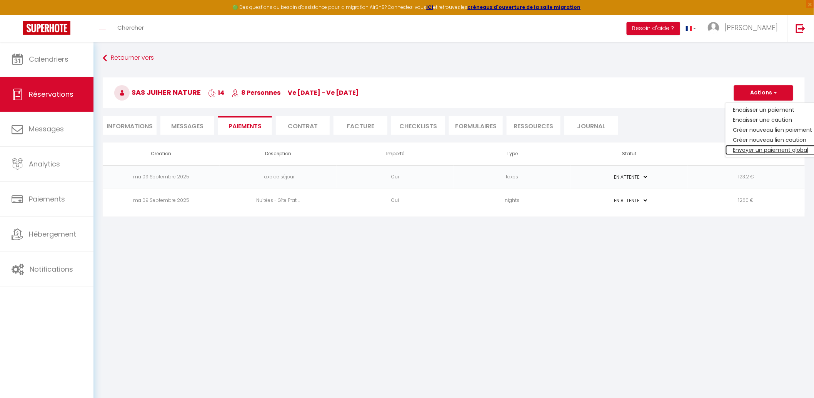
click at [435, 149] on link "Envoyer un paiement global" at bounding box center [773, 150] width 95 height 10
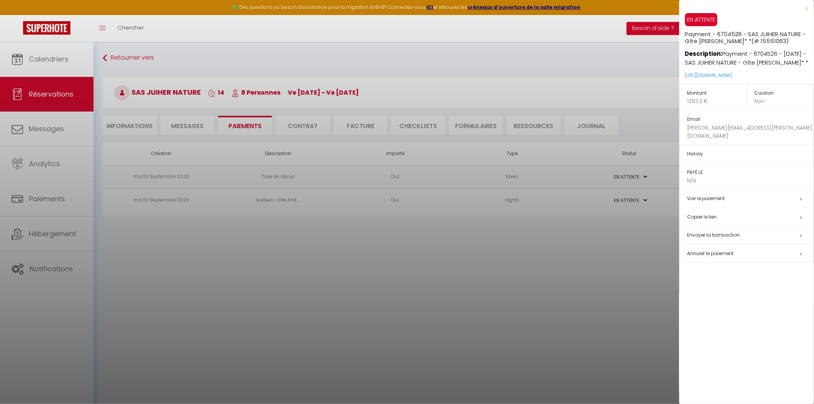
drag, startPoint x: 798, startPoint y: 84, endPoint x: 682, endPoint y: 82, distance: 116.6
click at [435, 82] on div "EN ATTENTE Payment - 6704526 - SAS JUIHER NATURE - Gîte [PERSON_NAME]* * (# 155…" at bounding box center [747, 48] width 135 height 71
copy link "[URL][DOMAIN_NAME]"
click at [137, 58] on div at bounding box center [407, 202] width 814 height 404
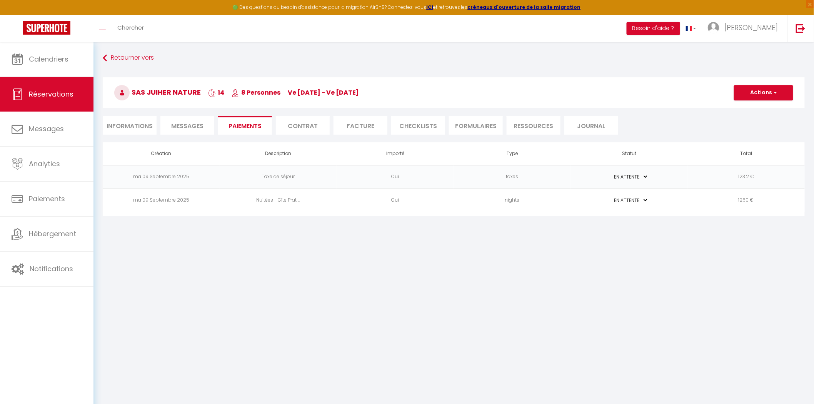
click at [299, 125] on li "Contrat" at bounding box center [303, 125] width 54 height 19
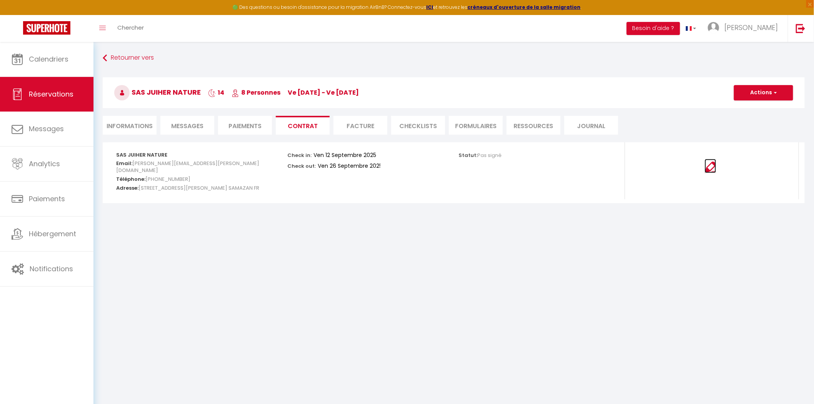
click at [435, 166] on img at bounding box center [711, 168] width 12 height 12
click at [435, 169] on img at bounding box center [711, 168] width 12 height 12
click at [435, 89] on button "Actions" at bounding box center [763, 92] width 59 height 15
click at [435, 128] on link "Copier le lien" at bounding box center [758, 130] width 65 height 10
click at [435, 95] on button "Actions" at bounding box center [763, 92] width 59 height 15
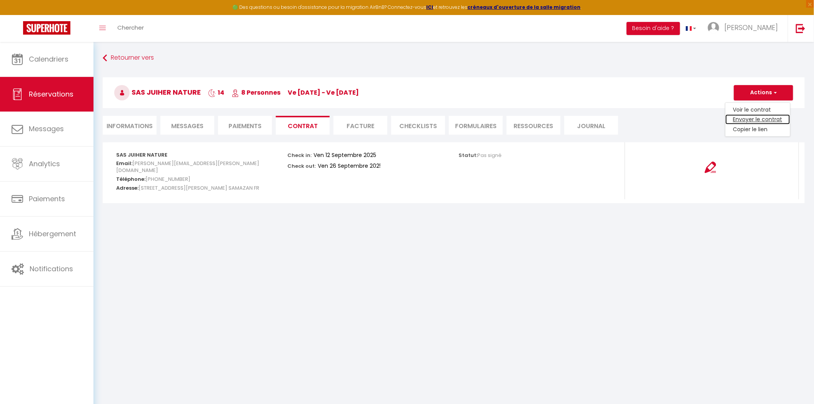
click at [435, 120] on link "Envoyer le contrat" at bounding box center [758, 120] width 65 height 10
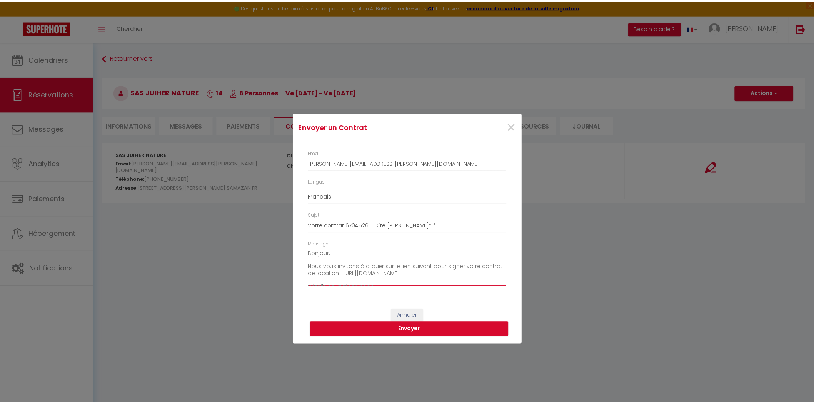
scroll to position [2, 0]
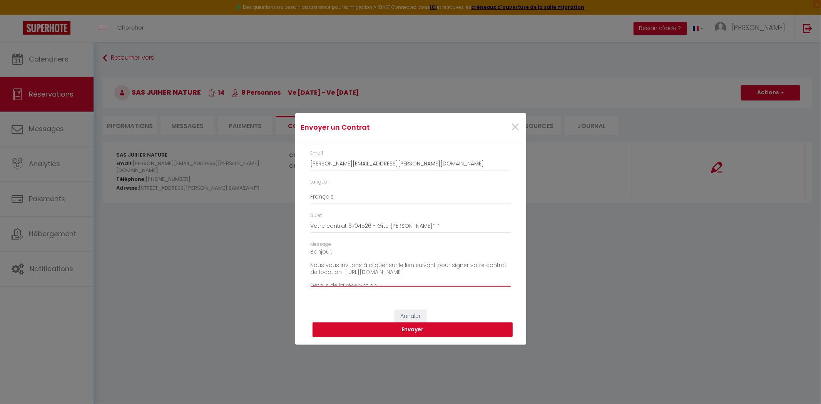
drag, startPoint x: 485, startPoint y: 281, endPoint x: 285, endPoint y: 277, distance: 200.1
click at [285, 258] on div "Envoyer un Contrat × Email [PERSON_NAME][EMAIL_ADDRESS][PERSON_NAME][DOMAIN_NAM…" at bounding box center [410, 202] width 821 height 404
drag, startPoint x: 401, startPoint y: 162, endPoint x: 287, endPoint y: 160, distance: 113.6
click at [287, 160] on div "Envoyer un Contrat × Email [PERSON_NAME][EMAIL_ADDRESS][PERSON_NAME][DOMAIN_NAM…" at bounding box center [410, 202] width 821 height 404
drag, startPoint x: 515, startPoint y: 126, endPoint x: 380, endPoint y: 152, distance: 137.1
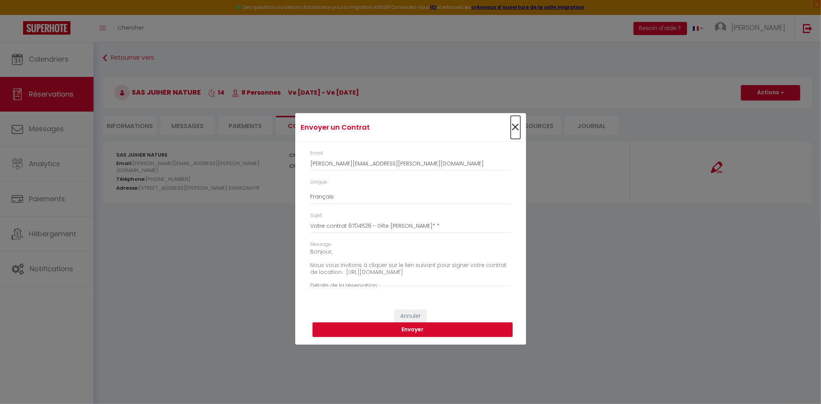
click at [435, 126] on span "×" at bounding box center [516, 127] width 10 height 23
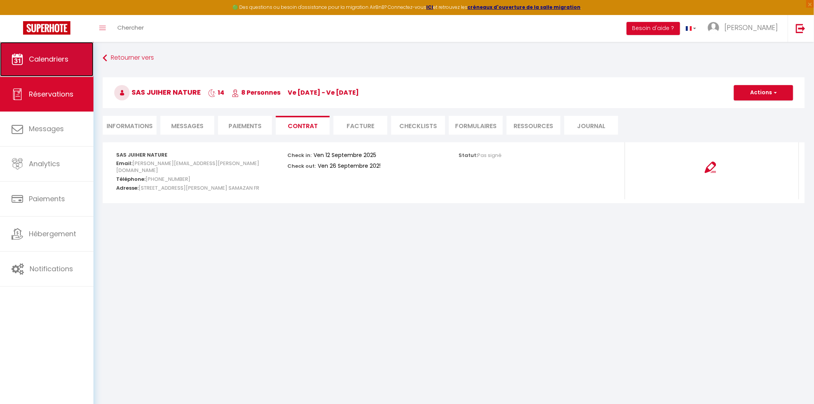
click at [62, 71] on link "Calendriers" at bounding box center [47, 59] width 94 height 35
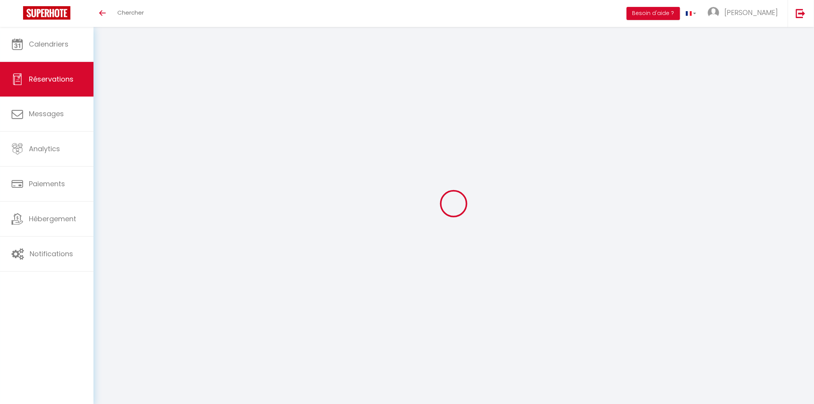
select select
checkbox input "false"
select select
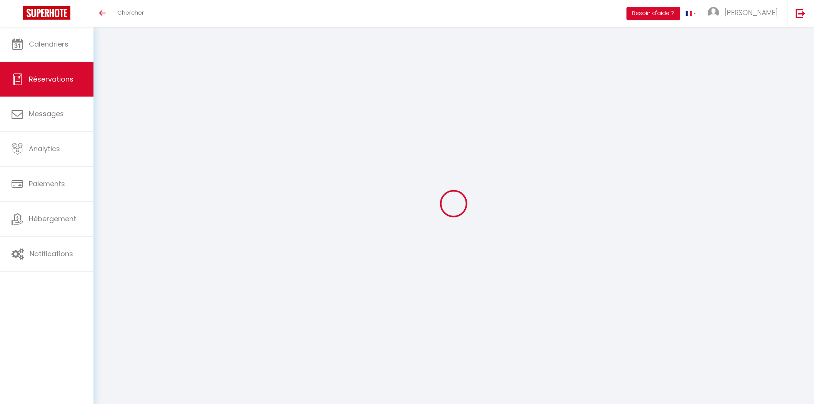
checkbox input "false"
select select
checkbox input "false"
type textarea "** THIS RESERVATION HAS BEEN PRE-PAID ** Reservation has a cancellation grace p…"
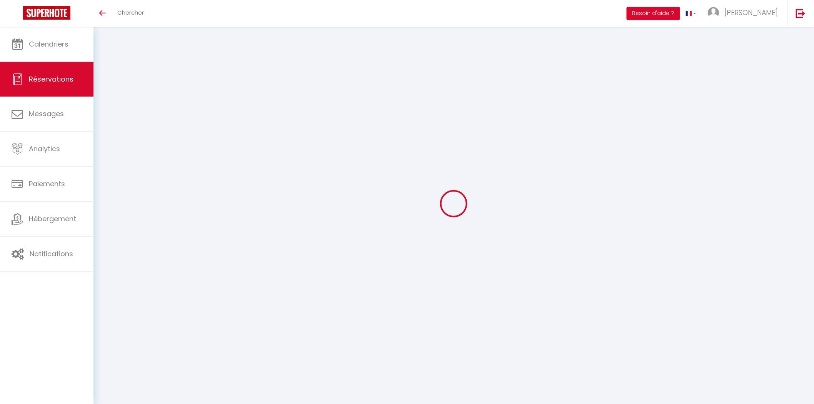
type input "150"
type input "19.27"
select select
checkbox input "false"
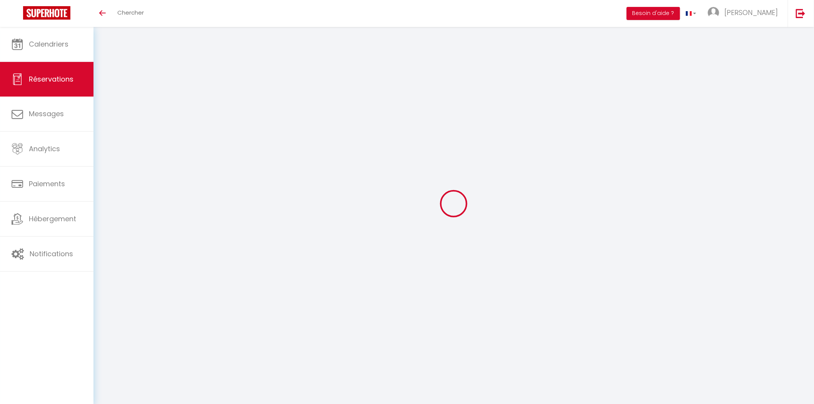
select select
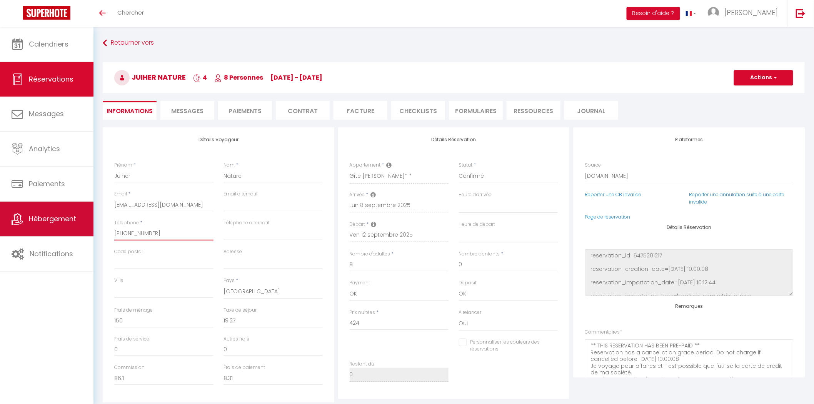
drag, startPoint x: 168, startPoint y: 234, endPoint x: 90, endPoint y: 229, distance: 78.6
click at [90, 229] on div "🟢 Des questions ou besoin d'assistance pour la migration AirBnB? Connectez-vous…" at bounding box center [407, 294] width 814 height 534
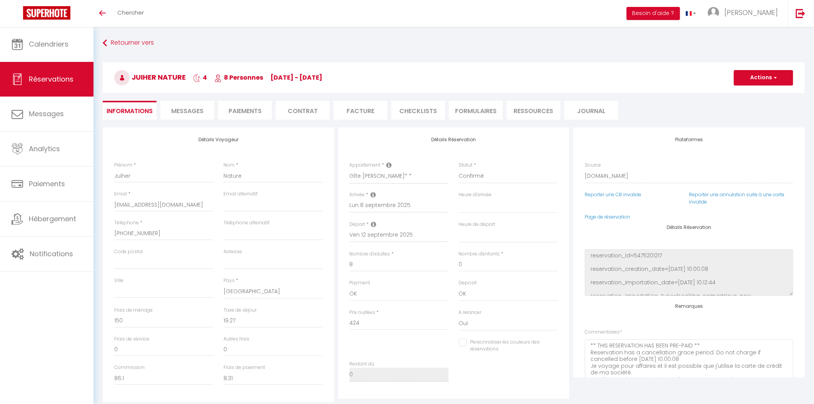
click at [184, 110] on span "Messages" at bounding box center [187, 111] width 32 height 9
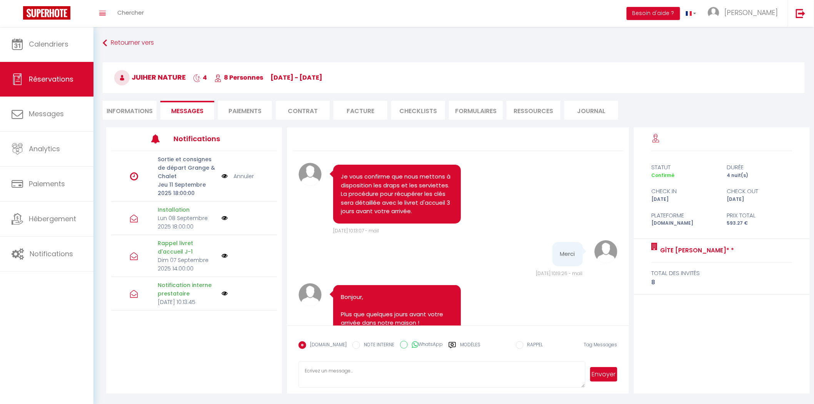
click at [241, 177] on link "Annuler" at bounding box center [244, 176] width 20 height 8
